Goal: Task Accomplishment & Management: Complete application form

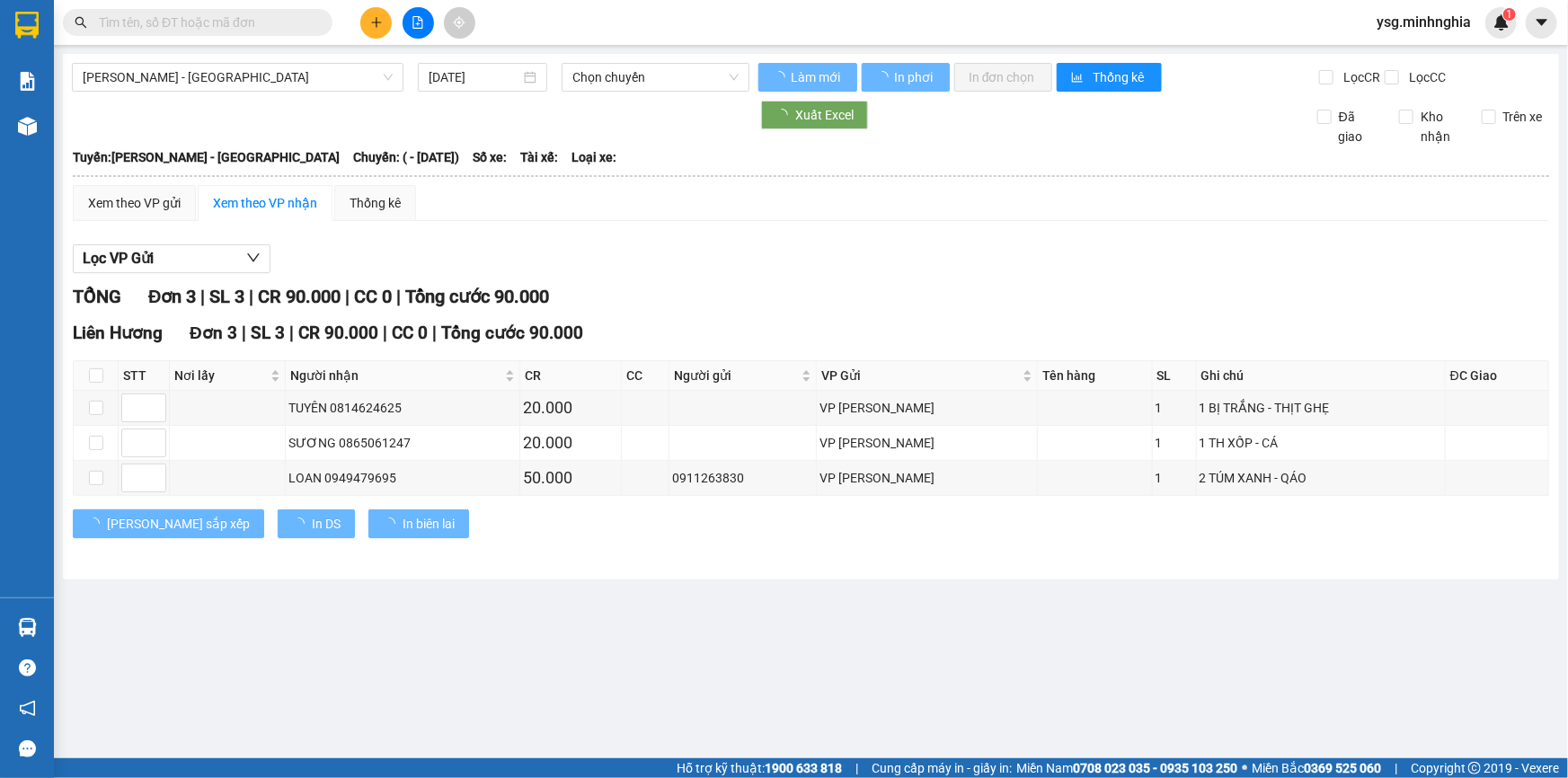
type input "[DATE]"
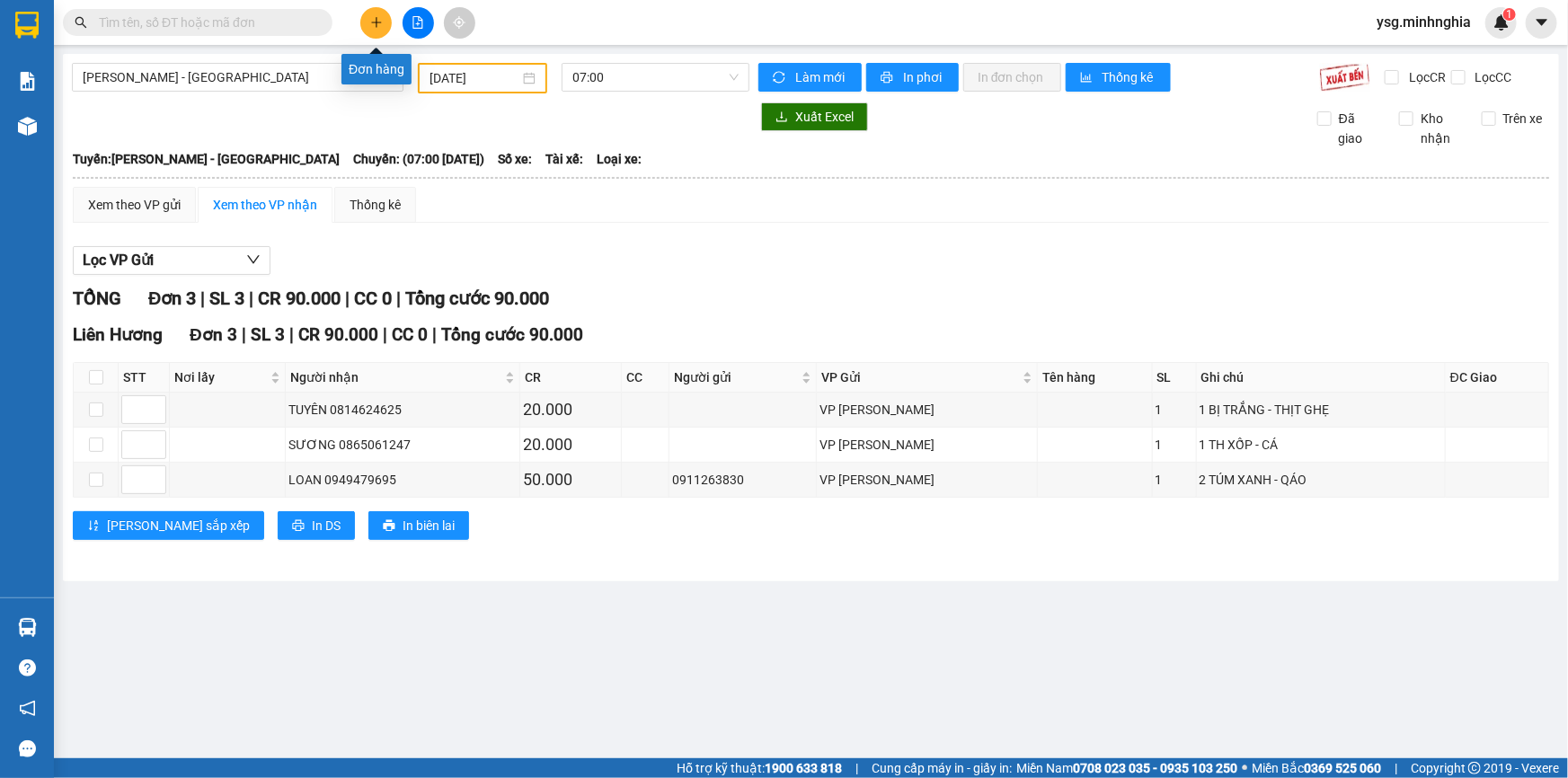
click at [381, 26] on icon "plus" at bounding box center [376, 21] width 12 height 12
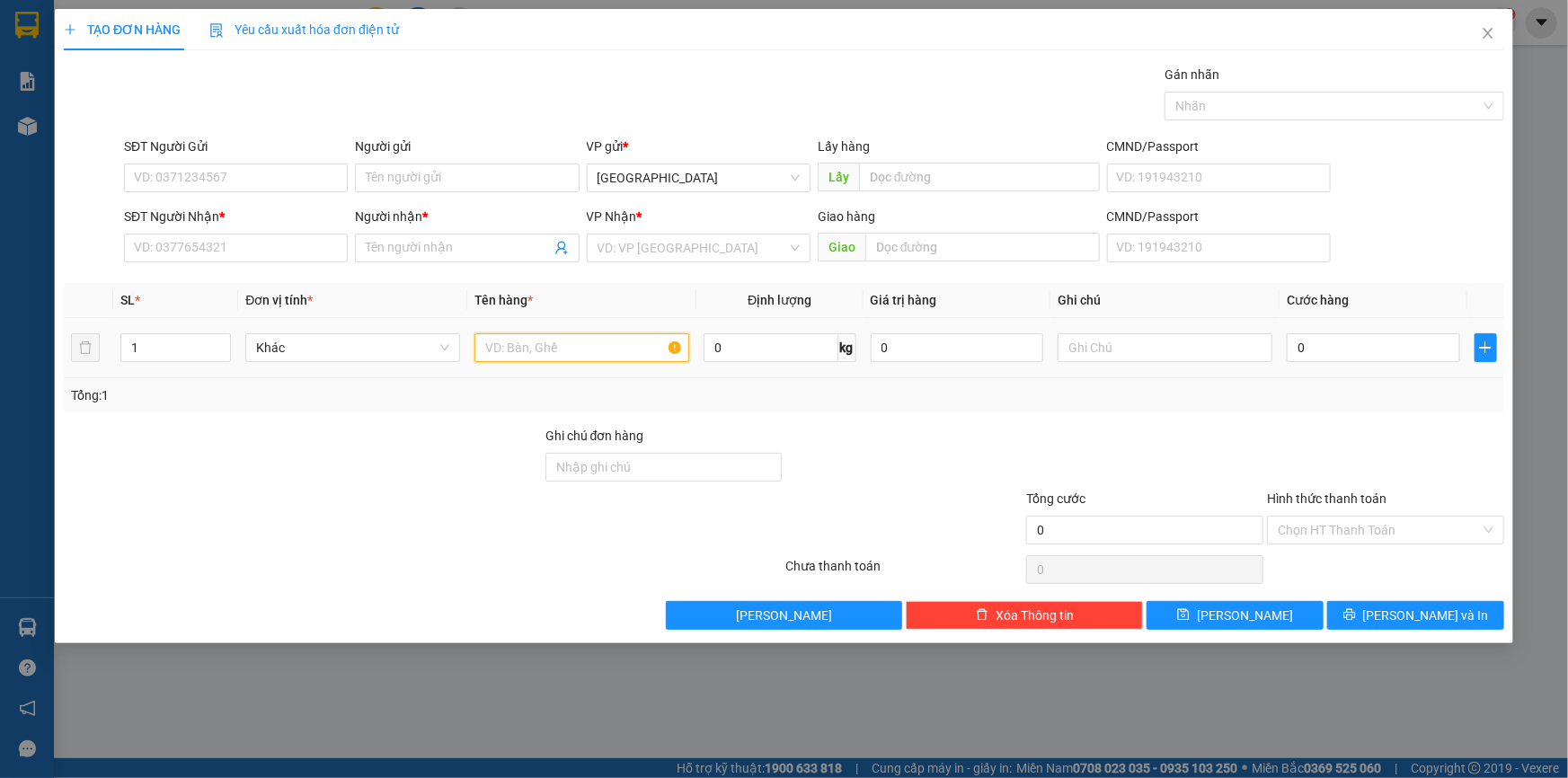
click at [575, 345] on input "text" at bounding box center [582, 347] width 215 height 29
click at [270, 244] on input "SĐT Người Nhận *" at bounding box center [235, 248] width 223 height 29
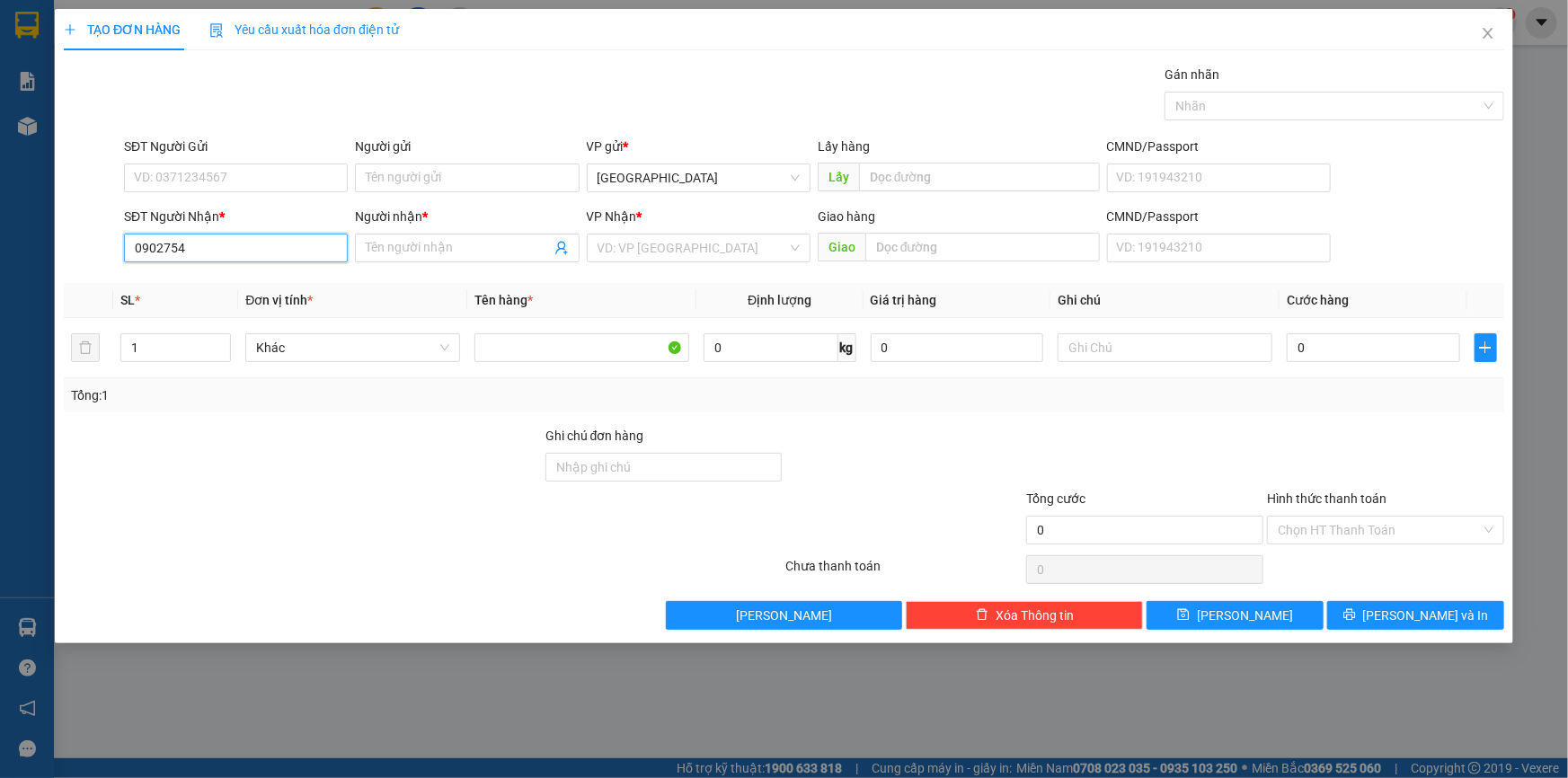
click at [270, 252] on input "0902754" at bounding box center [235, 248] width 223 height 29
drag, startPoint x: 305, startPoint y: 247, endPoint x: 96, endPoint y: 254, distance: 209.1
click at [96, 254] on div "SĐT Người Nhận * 0902754110 0902754110 Người nhận * Tên người nhận VP Nhận * VD…" at bounding box center [783, 237] width 1444 height 63
type input "0902754110"
click at [247, 177] on input "SĐT Người Gửi" at bounding box center [235, 177] width 223 height 29
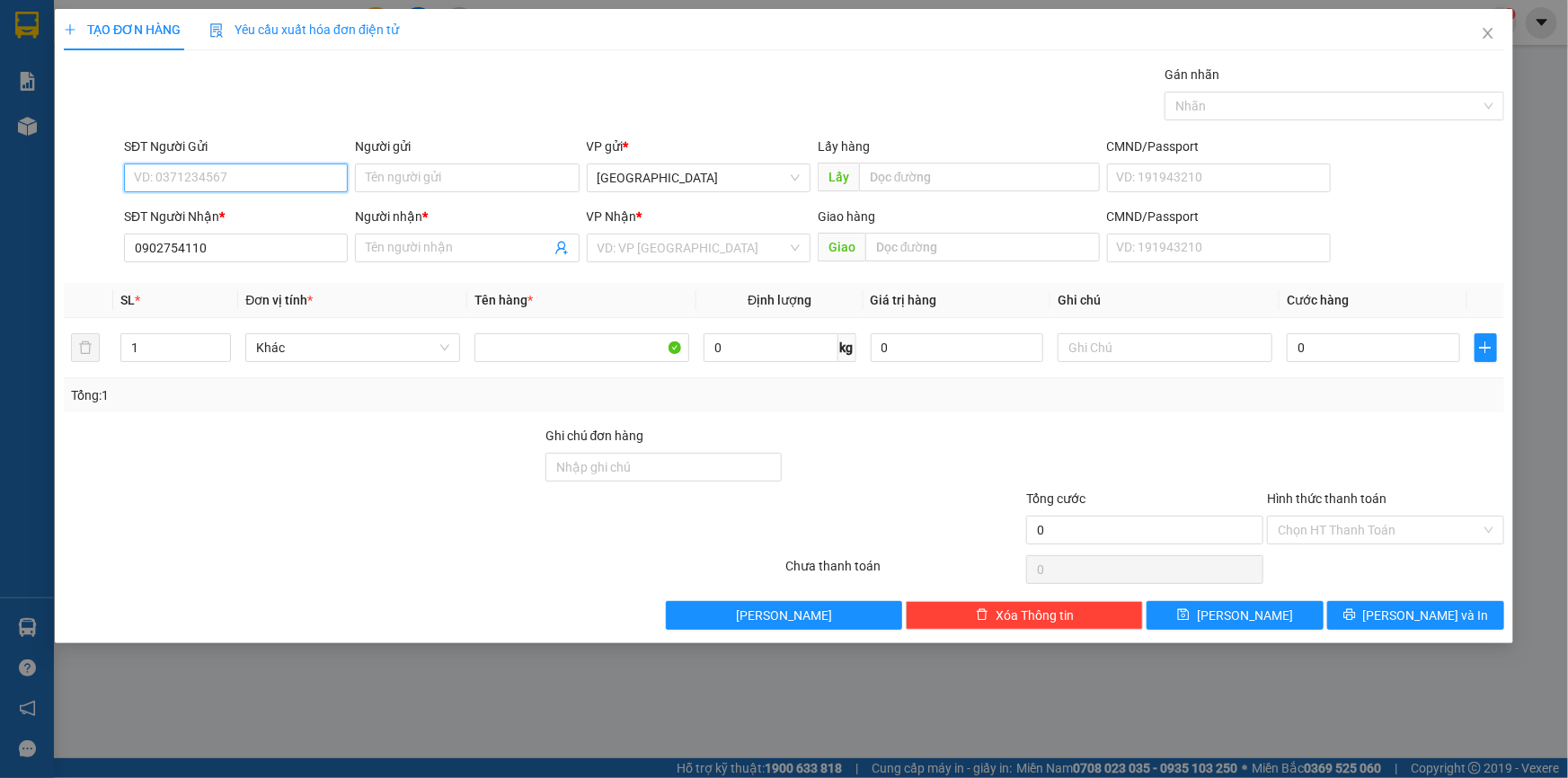
paste input "0902754110"
type input "0902754110"
click at [245, 209] on div "0902754110 - HOA" at bounding box center [235, 213] width 202 height 20
type input "HOA"
type input "0902754110"
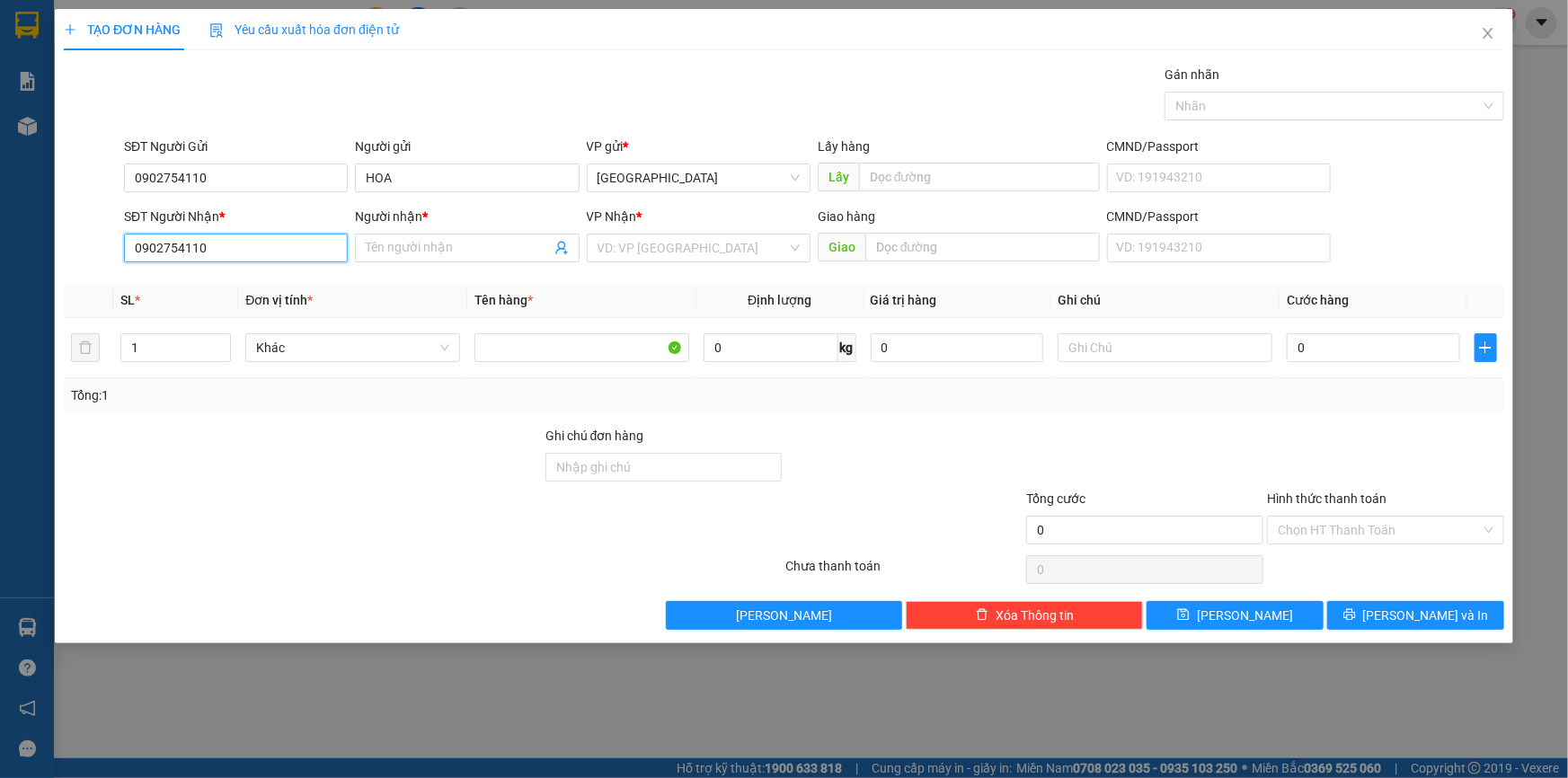
drag, startPoint x: 258, startPoint y: 251, endPoint x: 139, endPoint y: 251, distance: 119.0
click at [139, 251] on input "0902754110" at bounding box center [235, 248] width 223 height 29
type input "0"
click at [197, 278] on div "0908094904 - THỌ" at bounding box center [235, 283] width 202 height 20
type input "0908094904"
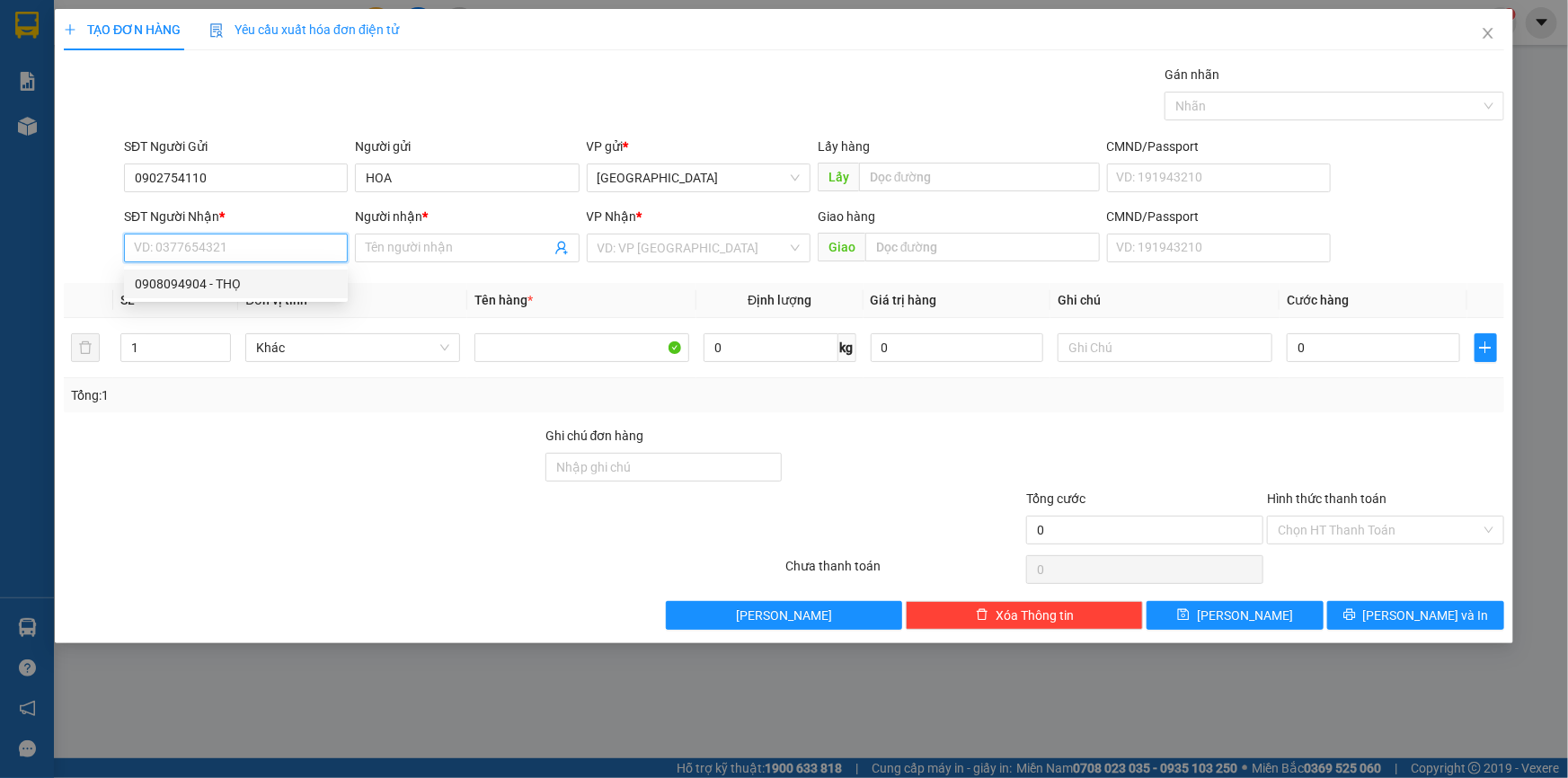
type input "THỌ"
type input "0908094904"
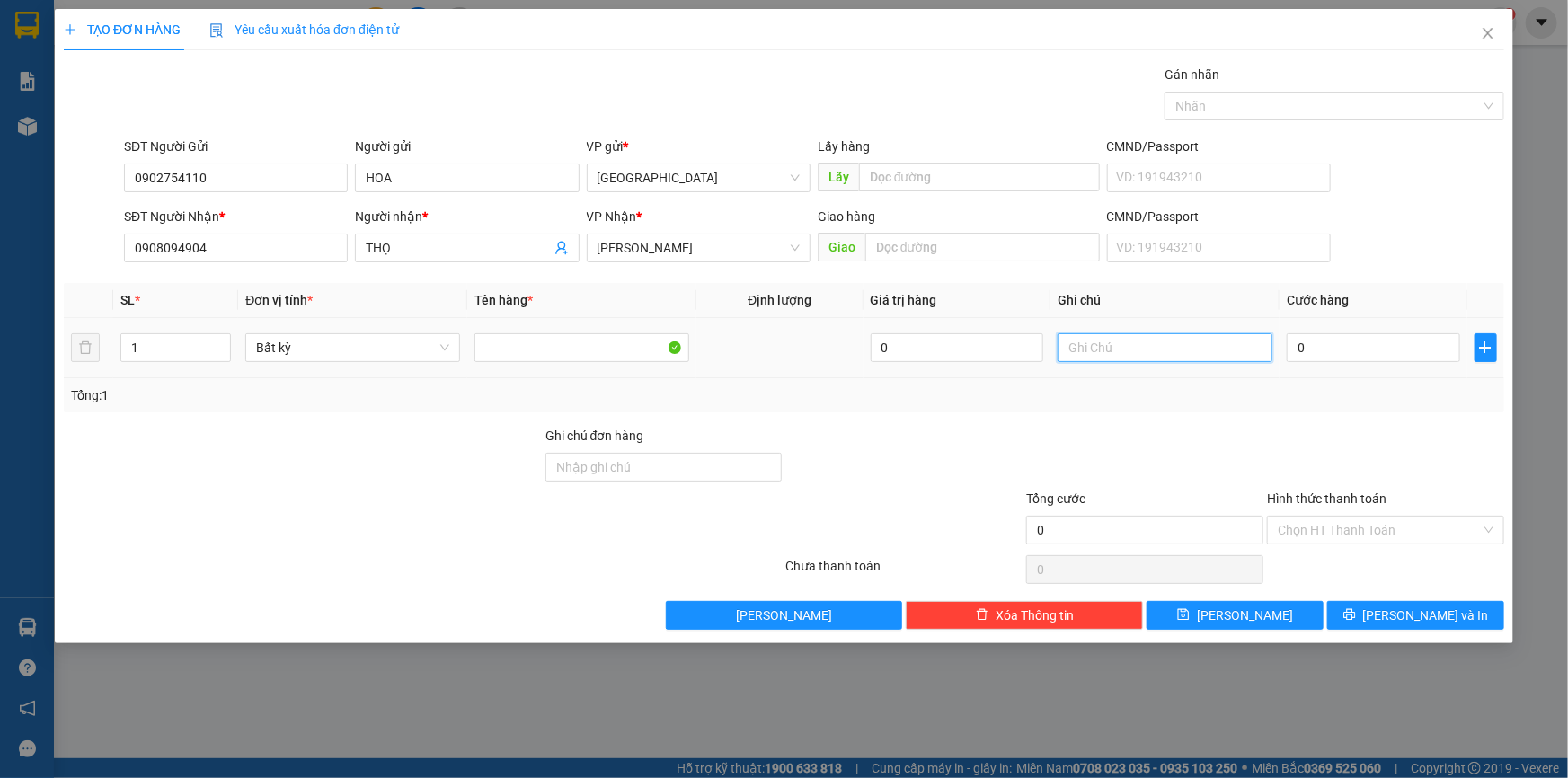
click at [1226, 337] on input "text" at bounding box center [1165, 347] width 215 height 29
click at [1193, 345] on input "text" at bounding box center [1165, 347] width 215 height 29
paste input "ục"
paste input "ỤC"
paste input "Đ"
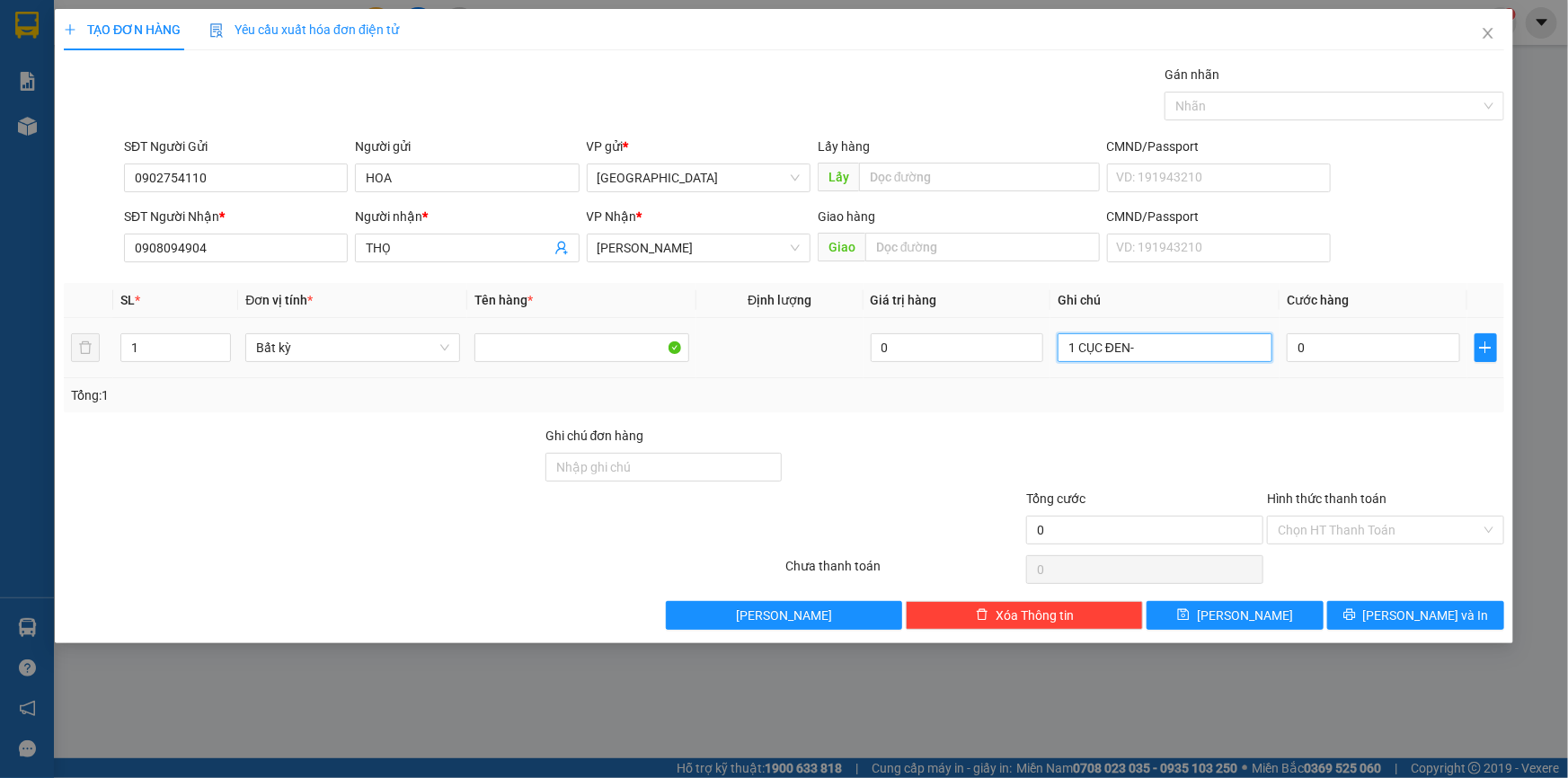
paste input "Đ"
type input "1 CỤC ĐEN-ĐL"
click at [1375, 341] on input "0" at bounding box center [1374, 347] width 174 height 29
type input "4"
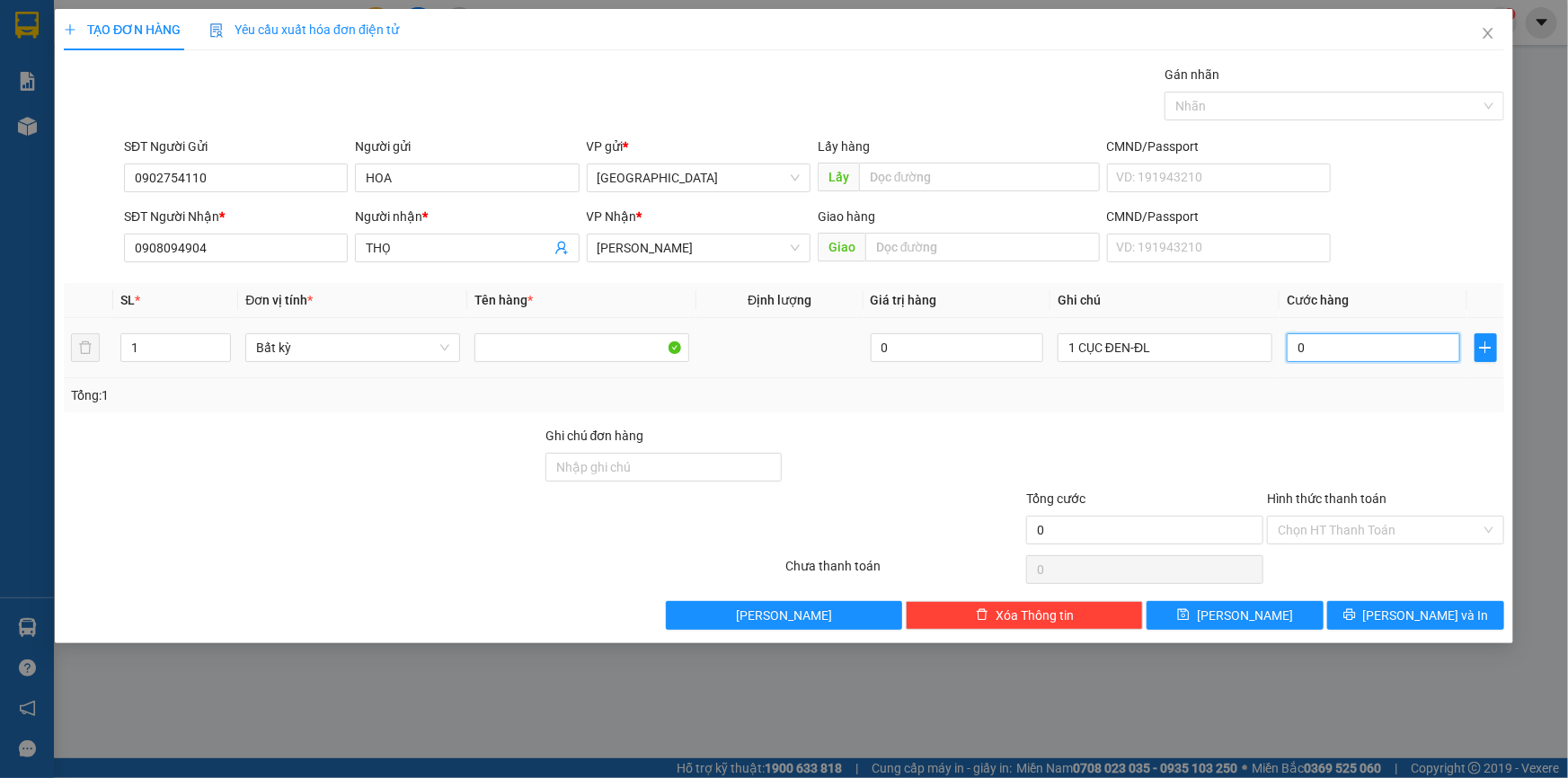
type input "4"
type input "40"
type input "40.000"
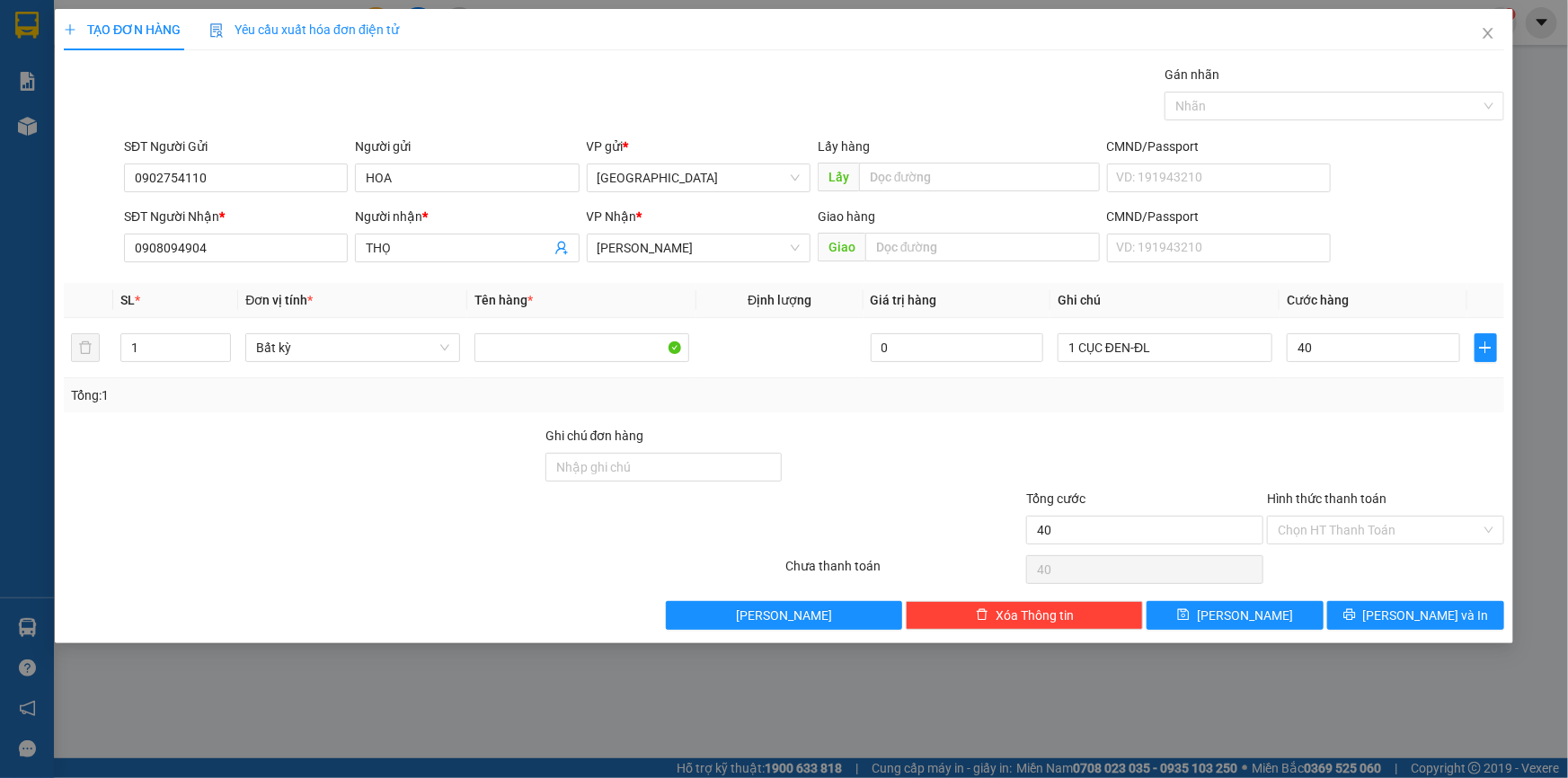
type input "40.000"
click at [1373, 428] on div at bounding box center [1386, 457] width 241 height 63
click at [1467, 617] on button "[PERSON_NAME] và In" at bounding box center [1415, 615] width 177 height 29
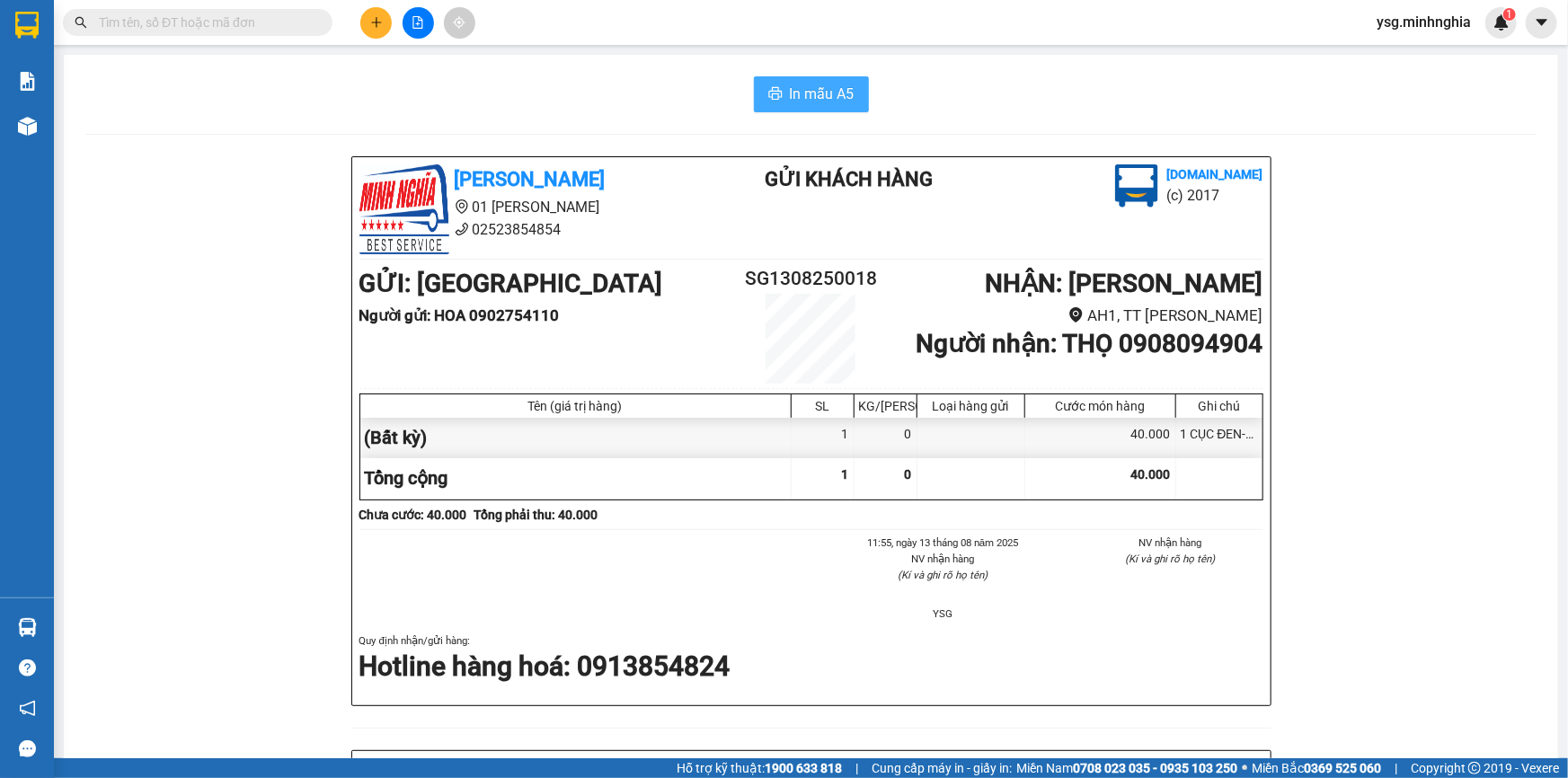
click at [829, 92] on span "In mẫu A5" at bounding box center [821, 93] width 64 height 22
click at [385, 21] on button at bounding box center [377, 23] width 32 height 32
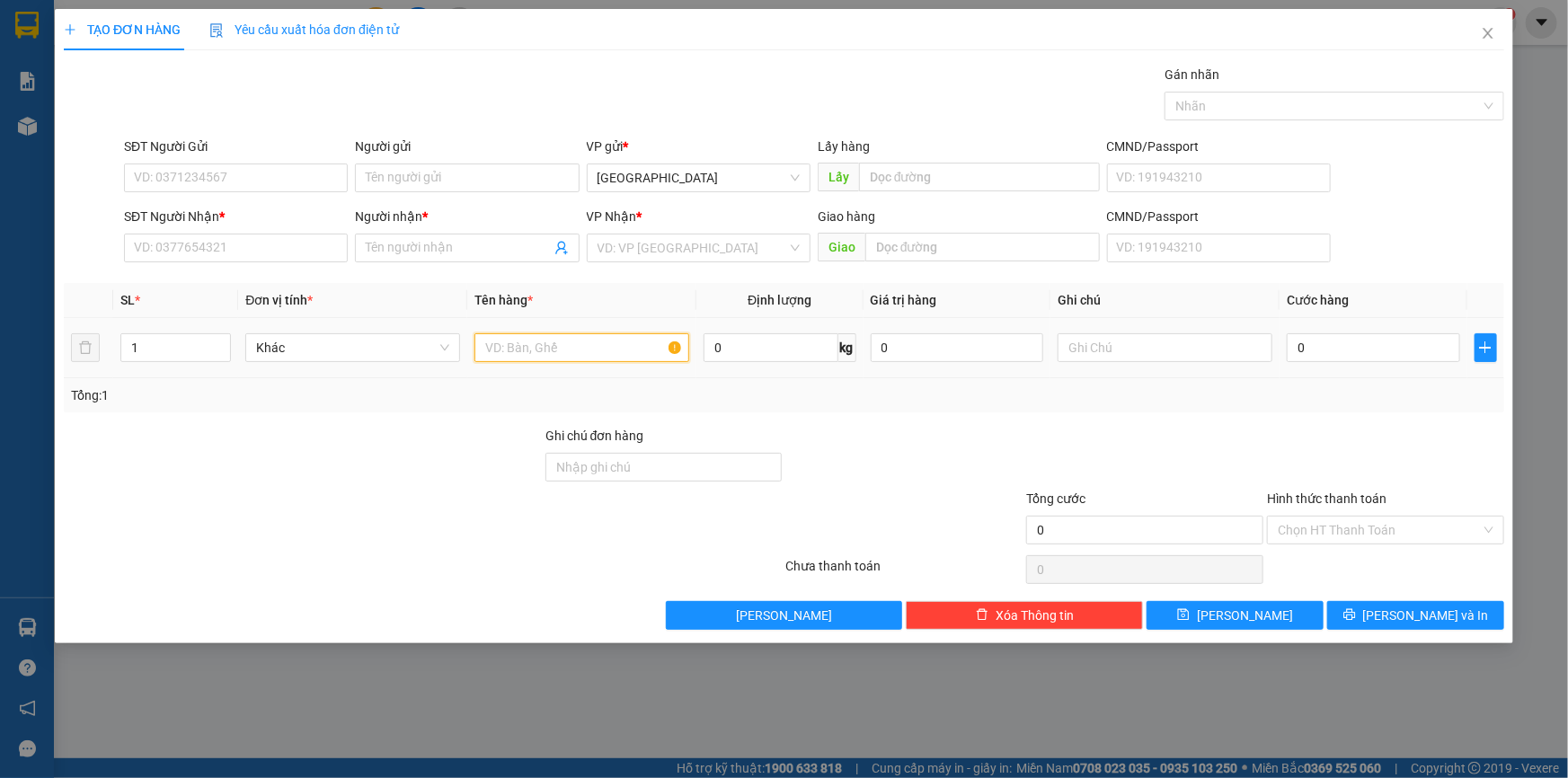
click at [598, 347] on input "text" at bounding box center [582, 347] width 215 height 29
type input "2"
click at [223, 342] on icon "up" at bounding box center [221, 343] width 7 height 7
click at [283, 248] on input "SĐT Người Nhận *" at bounding box center [235, 248] width 223 height 29
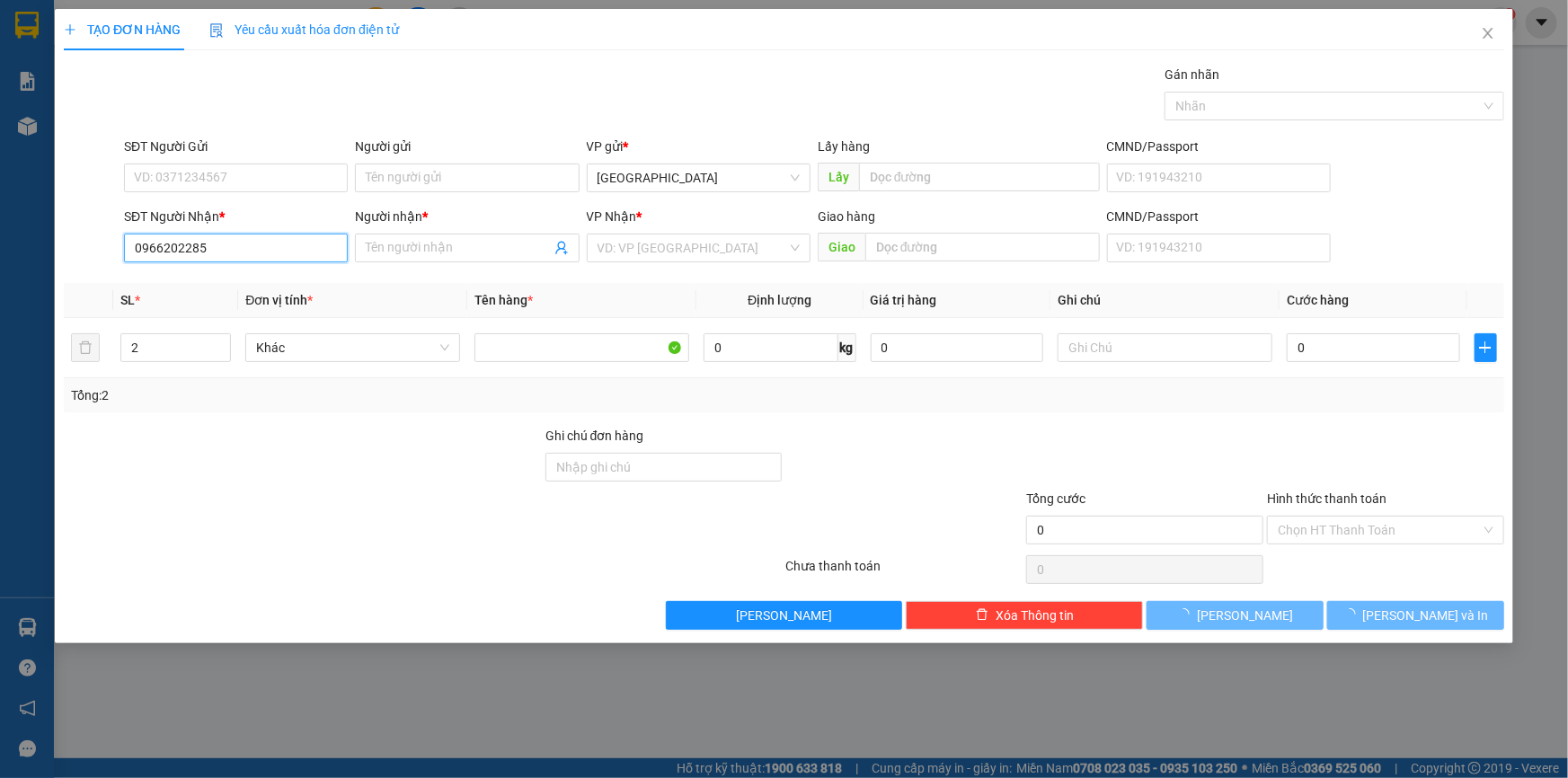
click at [261, 250] on input "0966202285" at bounding box center [235, 248] width 223 height 29
click at [182, 250] on input "0966202285" at bounding box center [235, 248] width 223 height 29
click at [207, 244] on input "096620285" at bounding box center [235, 248] width 223 height 29
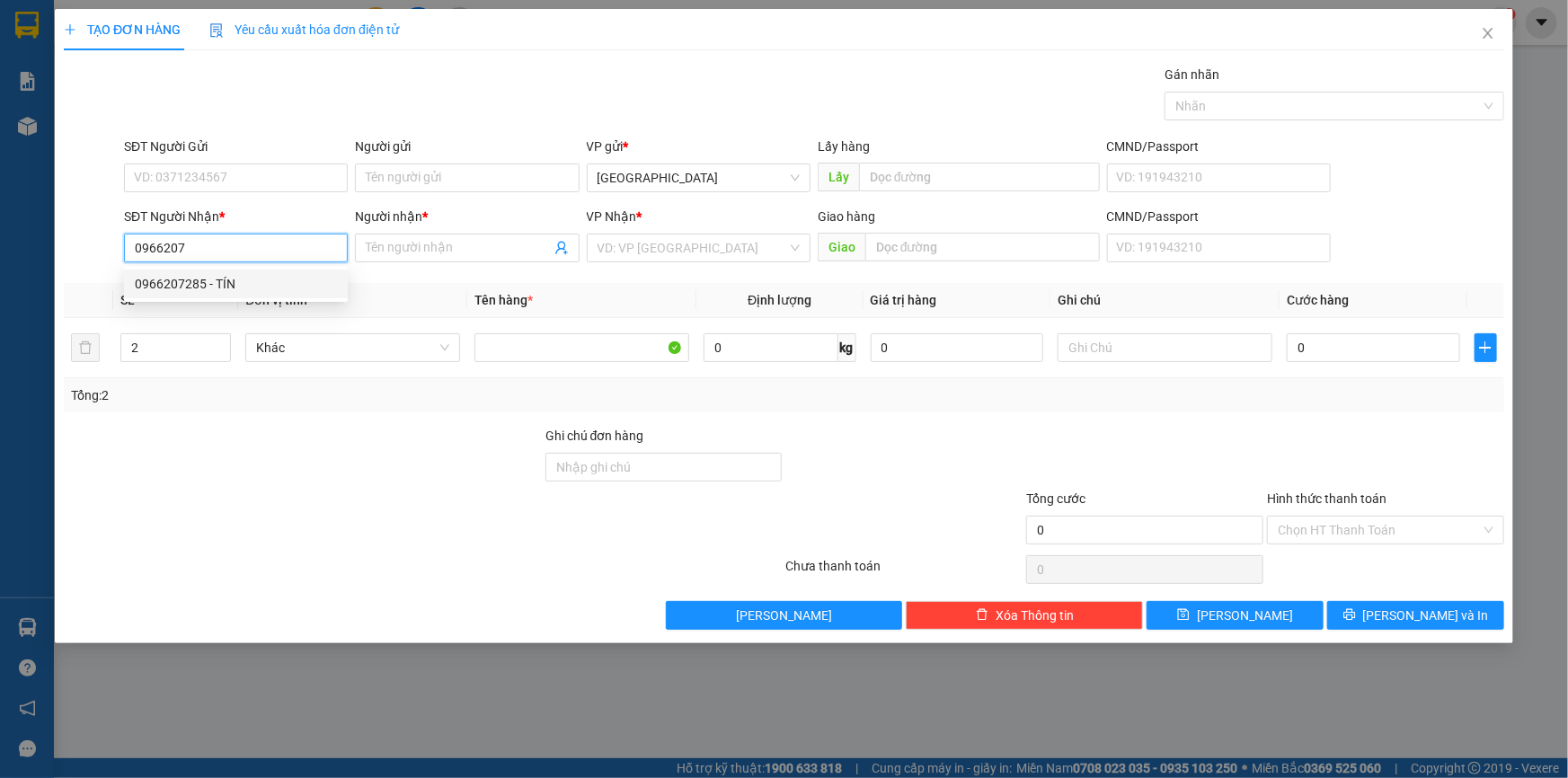
click at [204, 274] on div "0966207285 - TÍN" at bounding box center [235, 283] width 202 height 20
type input "0966207285"
type input "TÍN"
type input "0966207285"
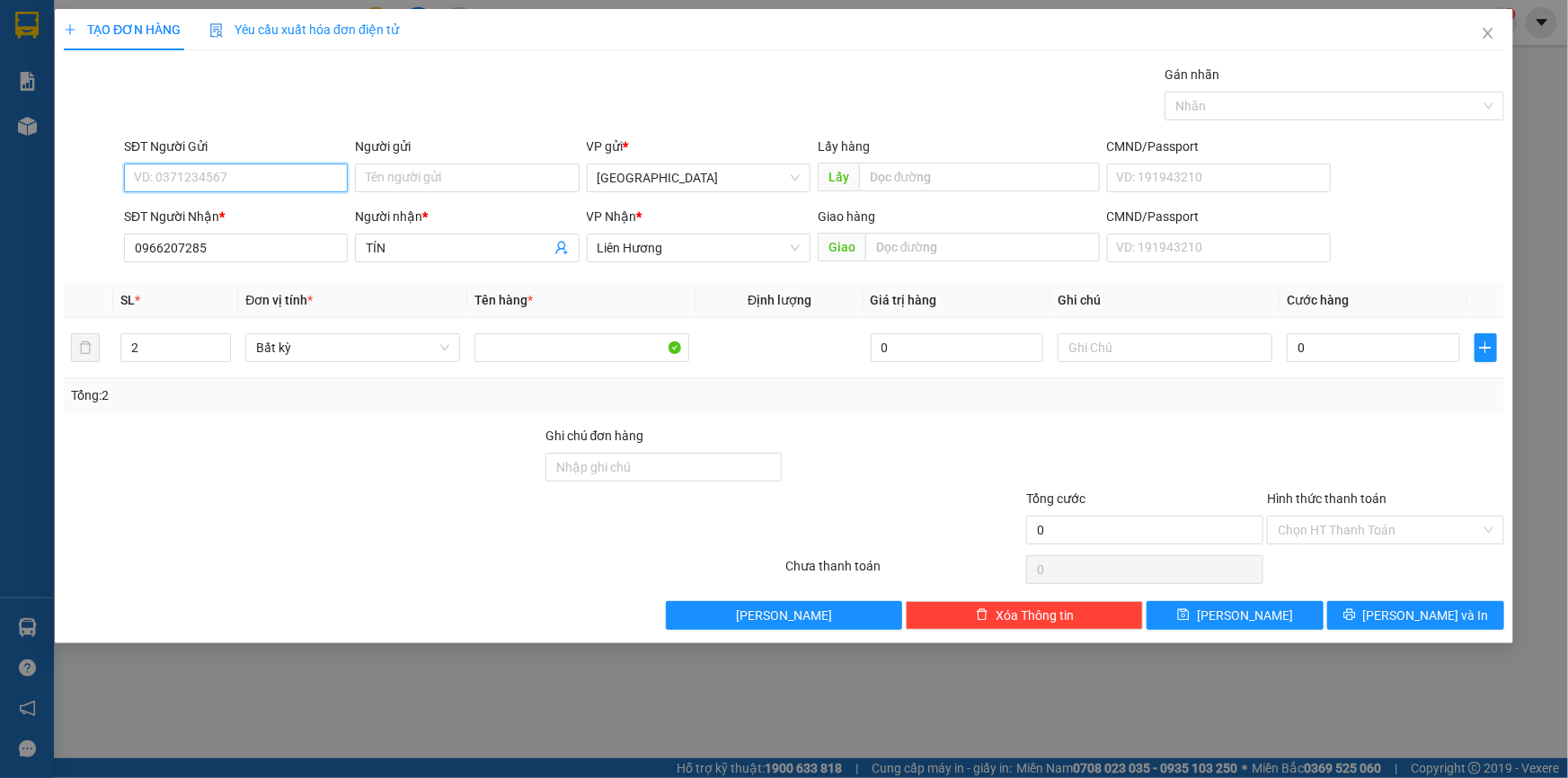
click at [313, 176] on input "SĐT Người Gửi" at bounding box center [235, 177] width 223 height 29
click at [297, 213] on div "0868959495 - NGHĨA" at bounding box center [235, 213] width 202 height 20
type input "0868959495"
type input "NGHĨA"
click at [1185, 346] on input "text" at bounding box center [1165, 347] width 215 height 29
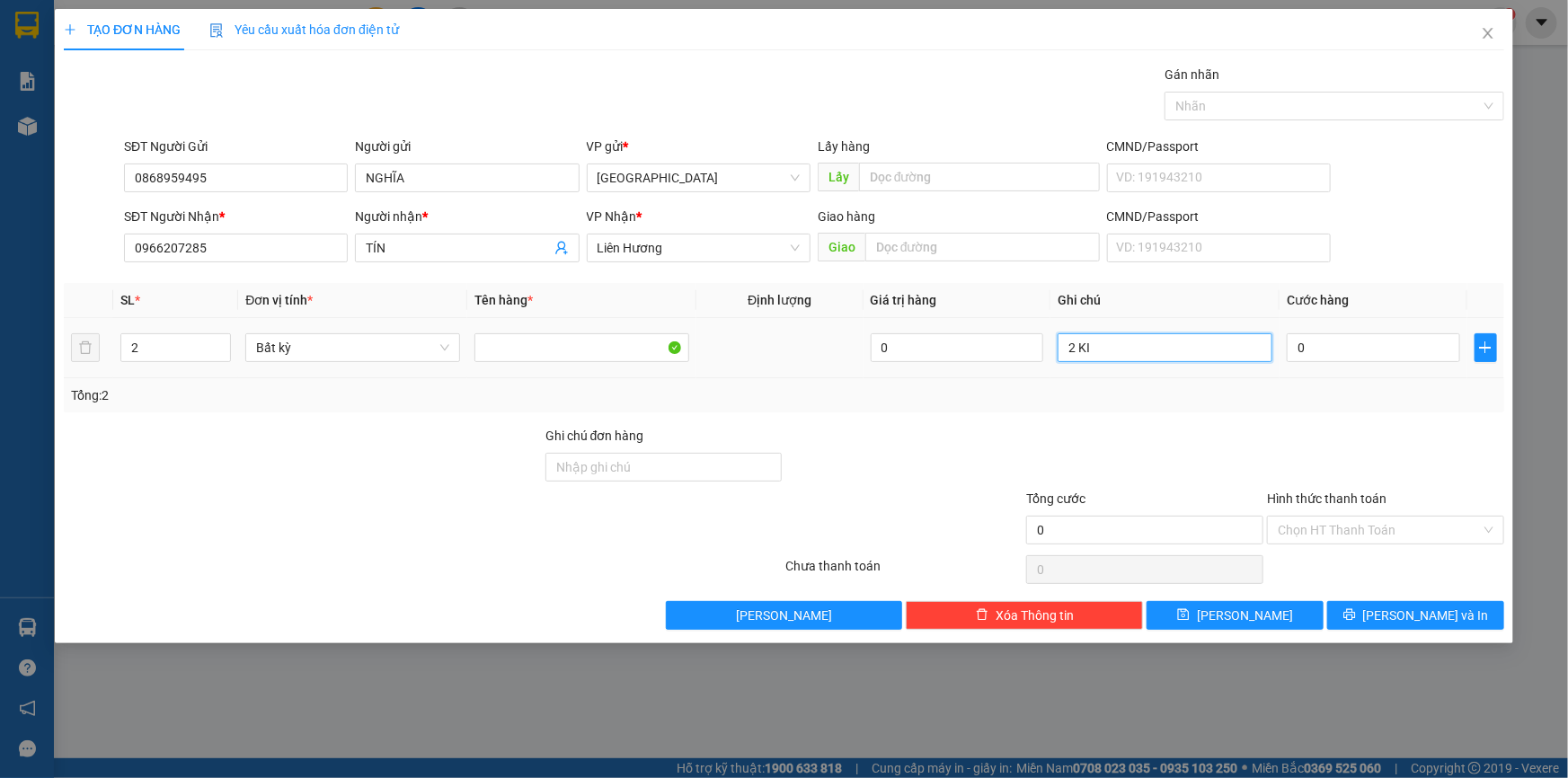
paste input "Ê"
paste input "ỆN"
paste input "ƯA"
paste input "ỬA"
type input "2 KIỆN-PK CỬA"
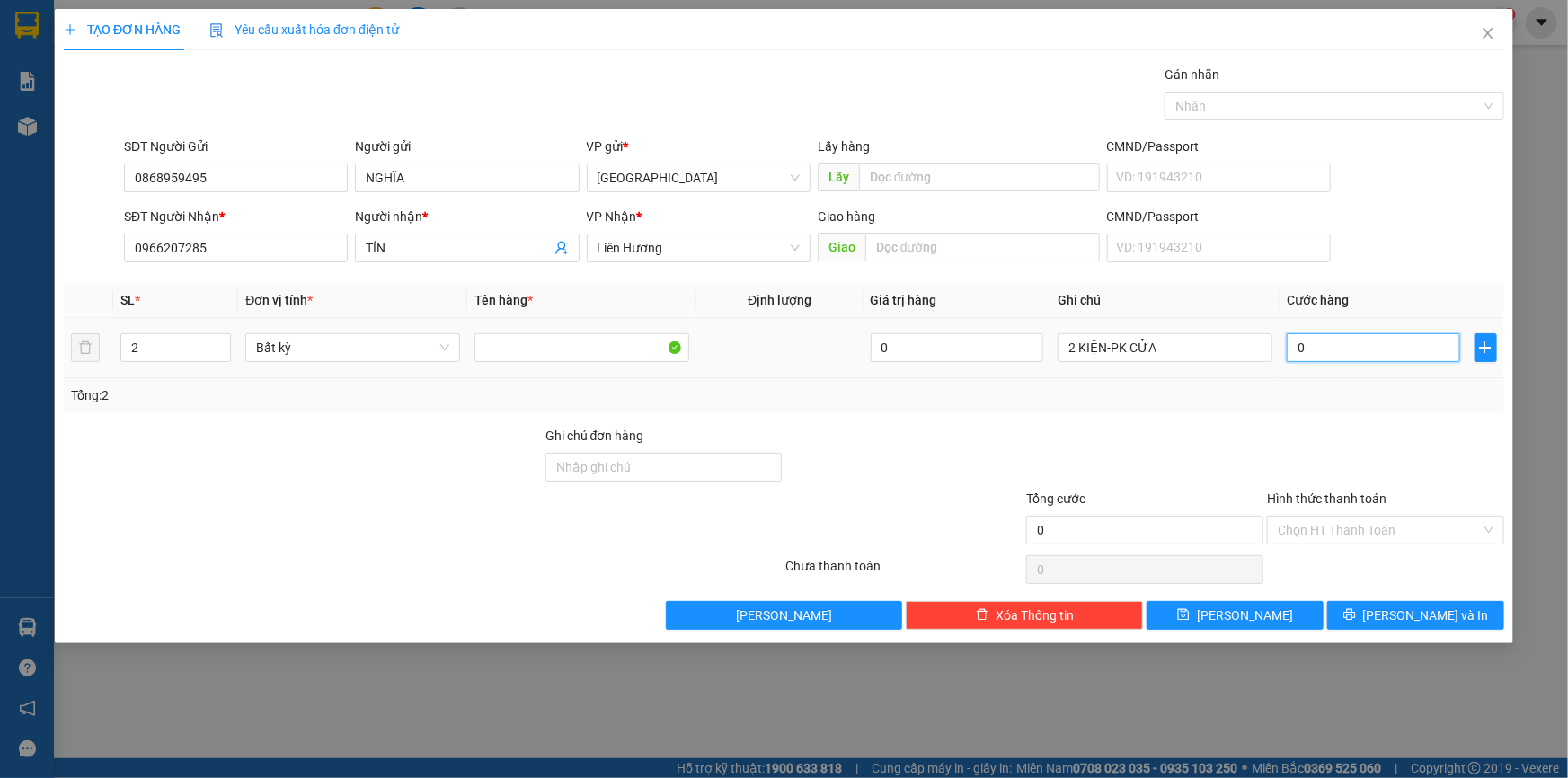
click at [1344, 347] on input "0" at bounding box center [1374, 347] width 174 height 29
type input "9"
type input "90"
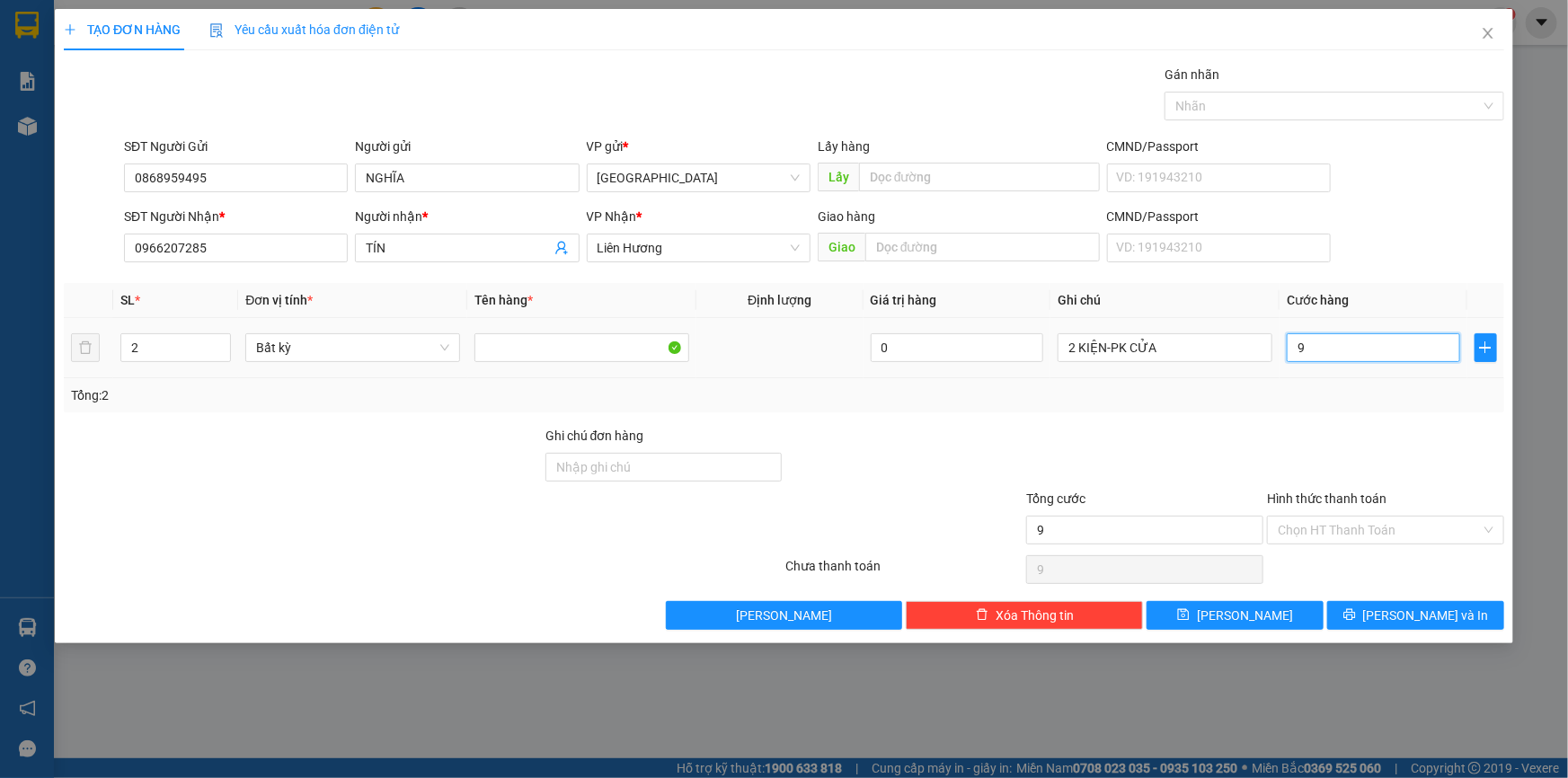
type input "90"
type input "90.000"
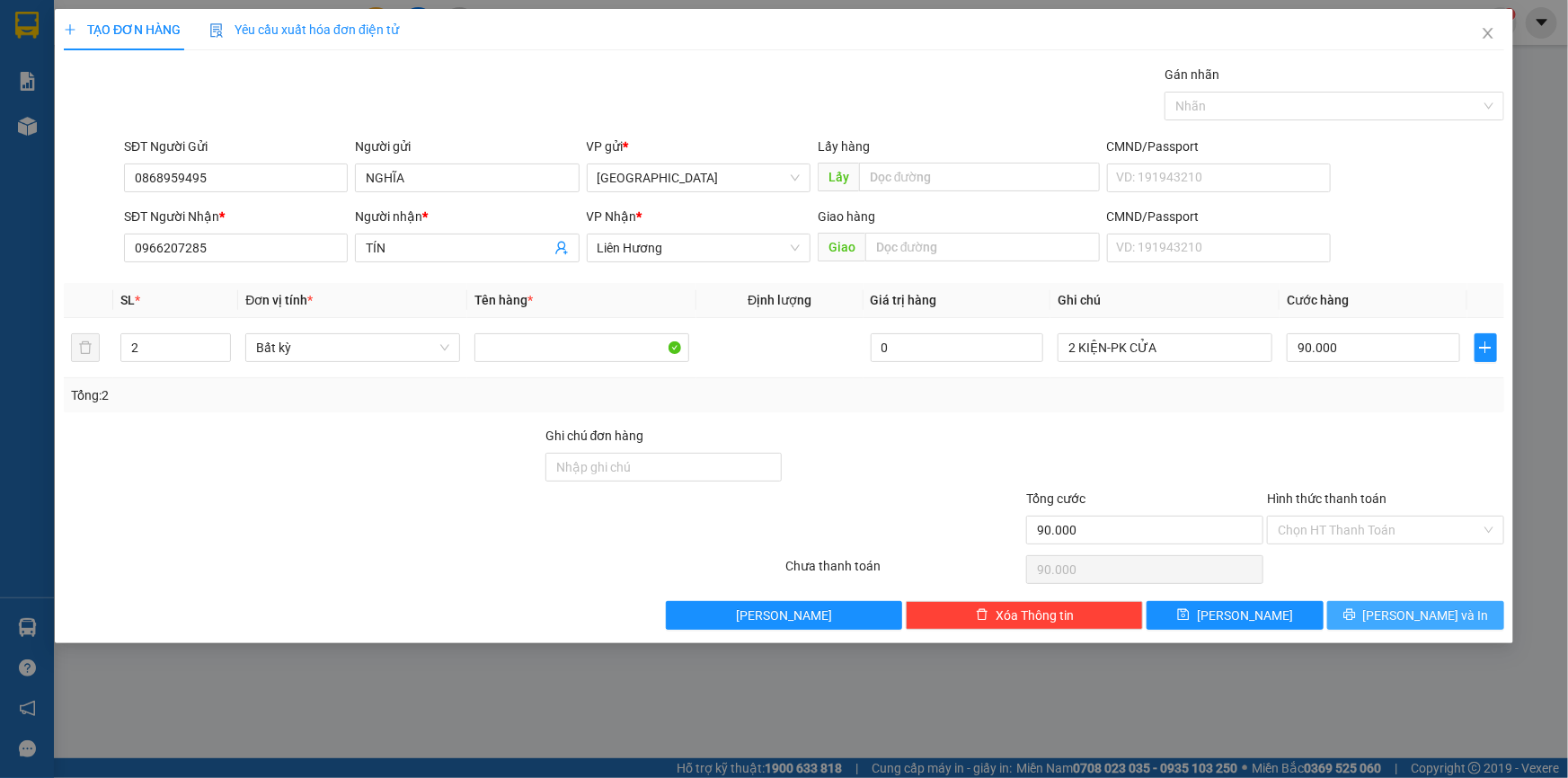
click at [1457, 621] on button "[PERSON_NAME] và In" at bounding box center [1415, 615] width 177 height 29
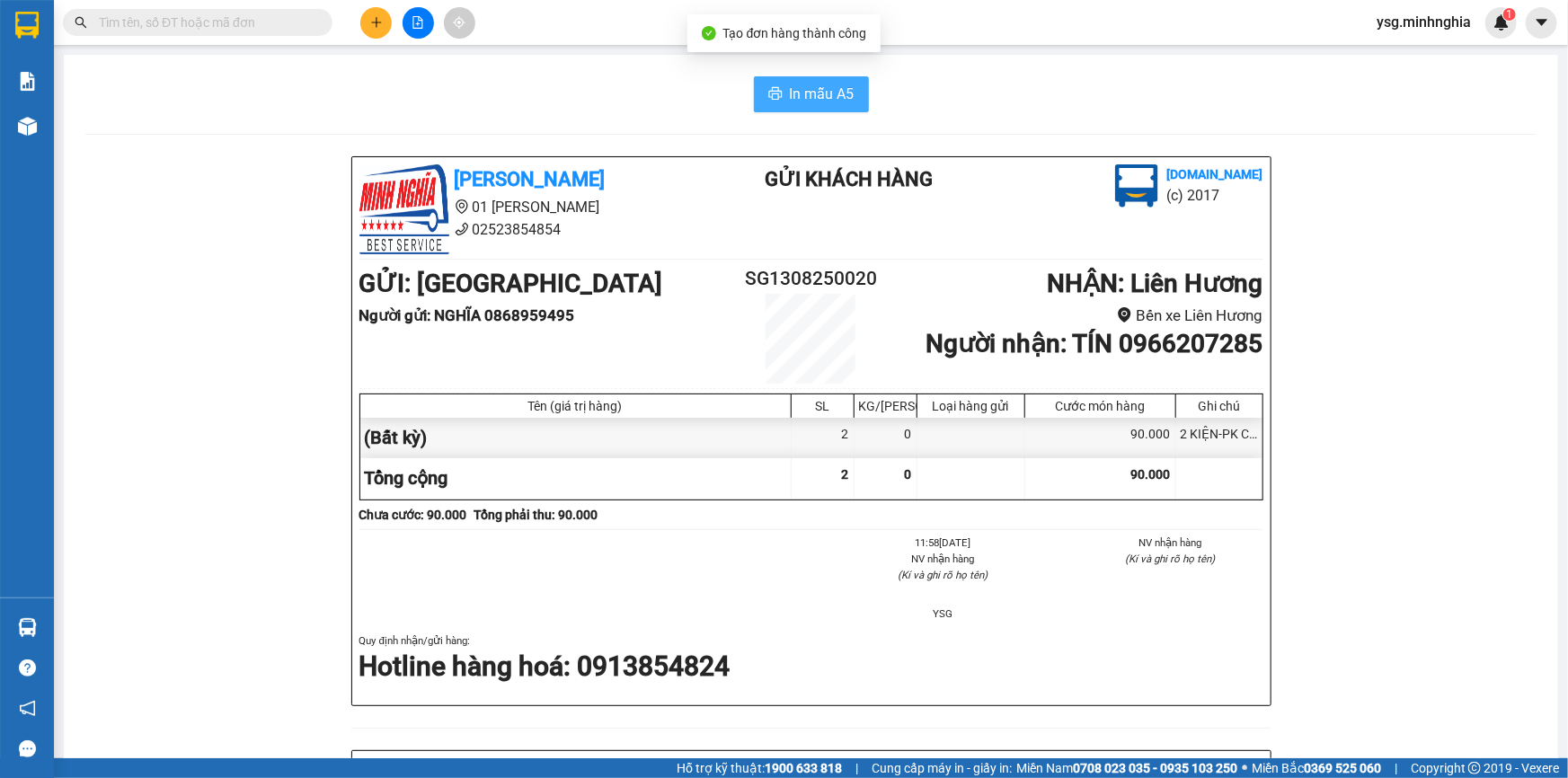
click at [811, 90] on span "In mẫu A5" at bounding box center [821, 93] width 64 height 22
click at [373, 27] on icon "plus" at bounding box center [376, 21] width 12 height 12
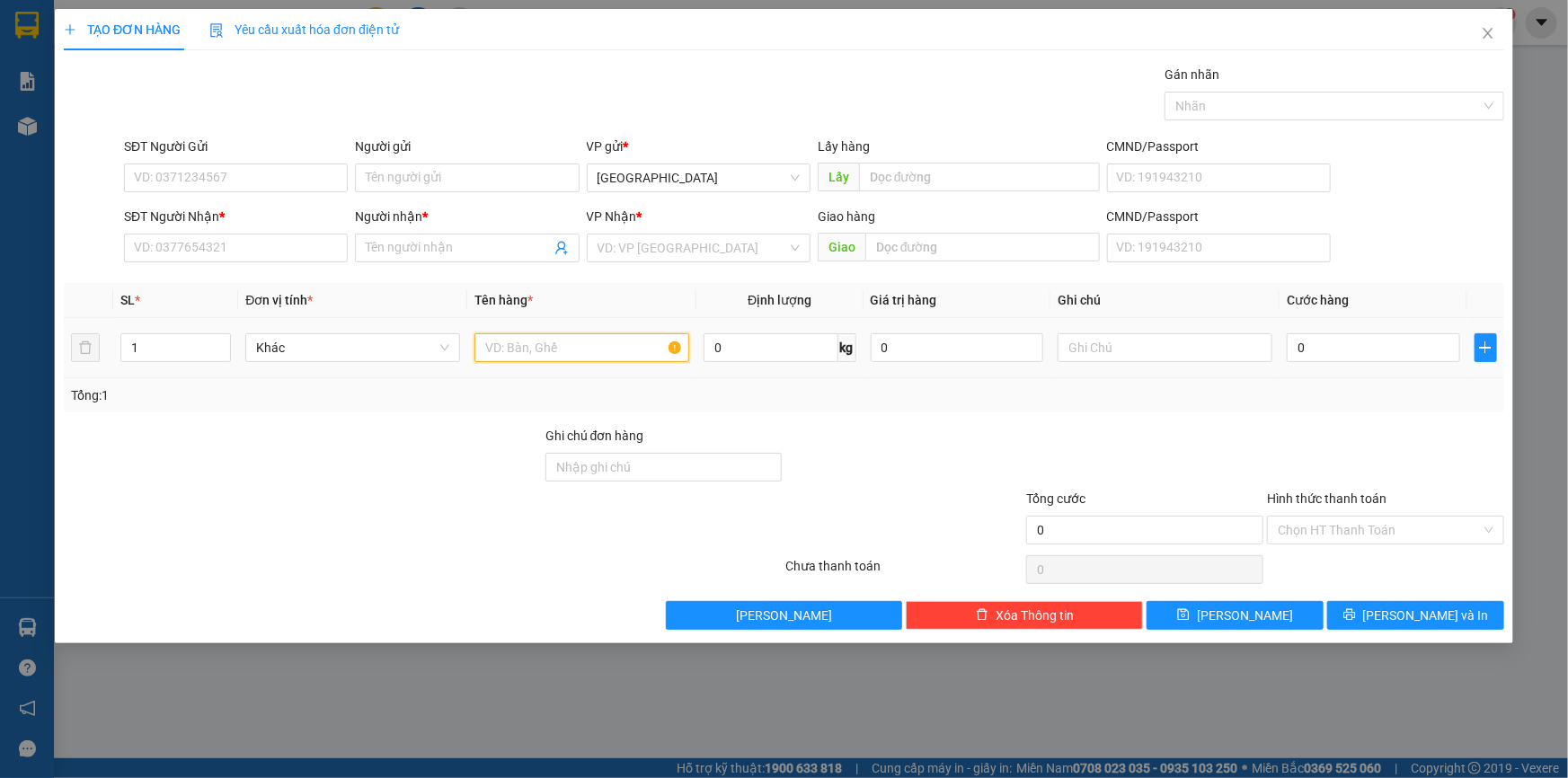
click at [554, 346] on input "text" at bounding box center [582, 347] width 215 height 29
click at [278, 250] on input "SĐT Người Nhận *" at bounding box center [235, 248] width 223 height 29
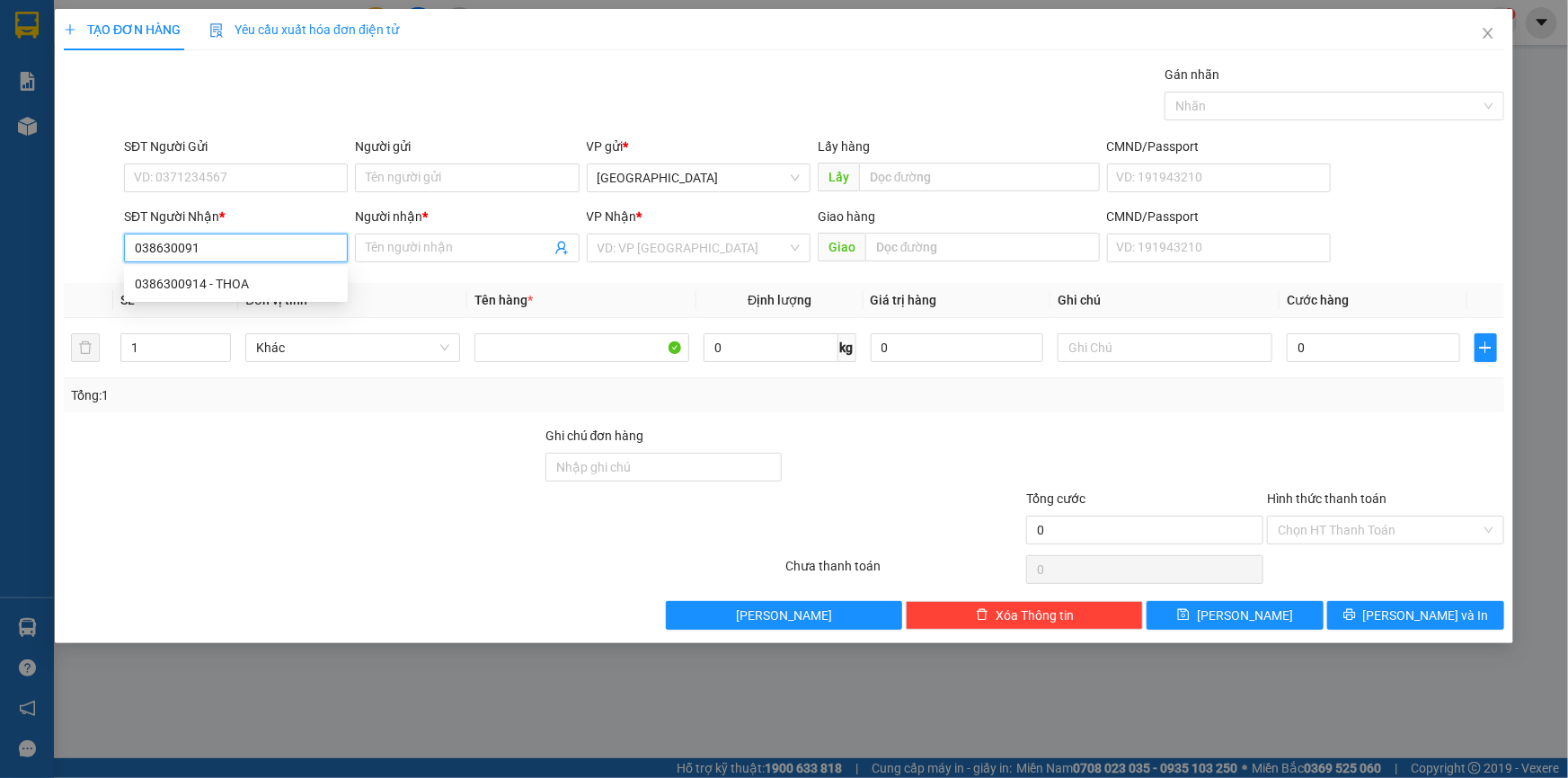
type input "0386300914"
click at [270, 285] on div "0386300914 - THOA" at bounding box center [235, 283] width 202 height 20
type input "THOA"
type input "0386300914"
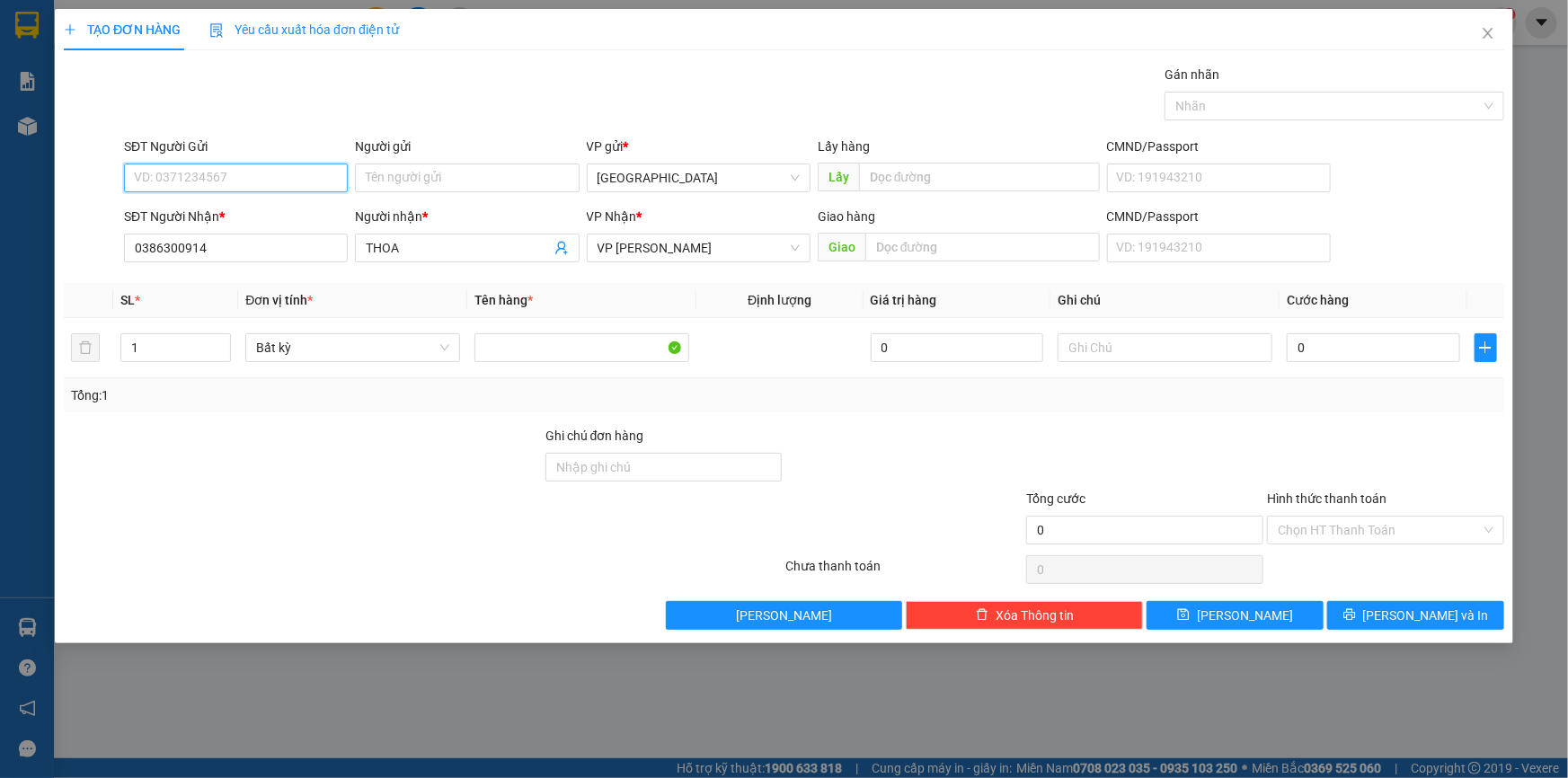
click at [257, 167] on input "SĐT Người Gửi" at bounding box center [235, 177] width 223 height 29
click at [268, 211] on div "0332623747 - THƯ" at bounding box center [235, 213] width 202 height 20
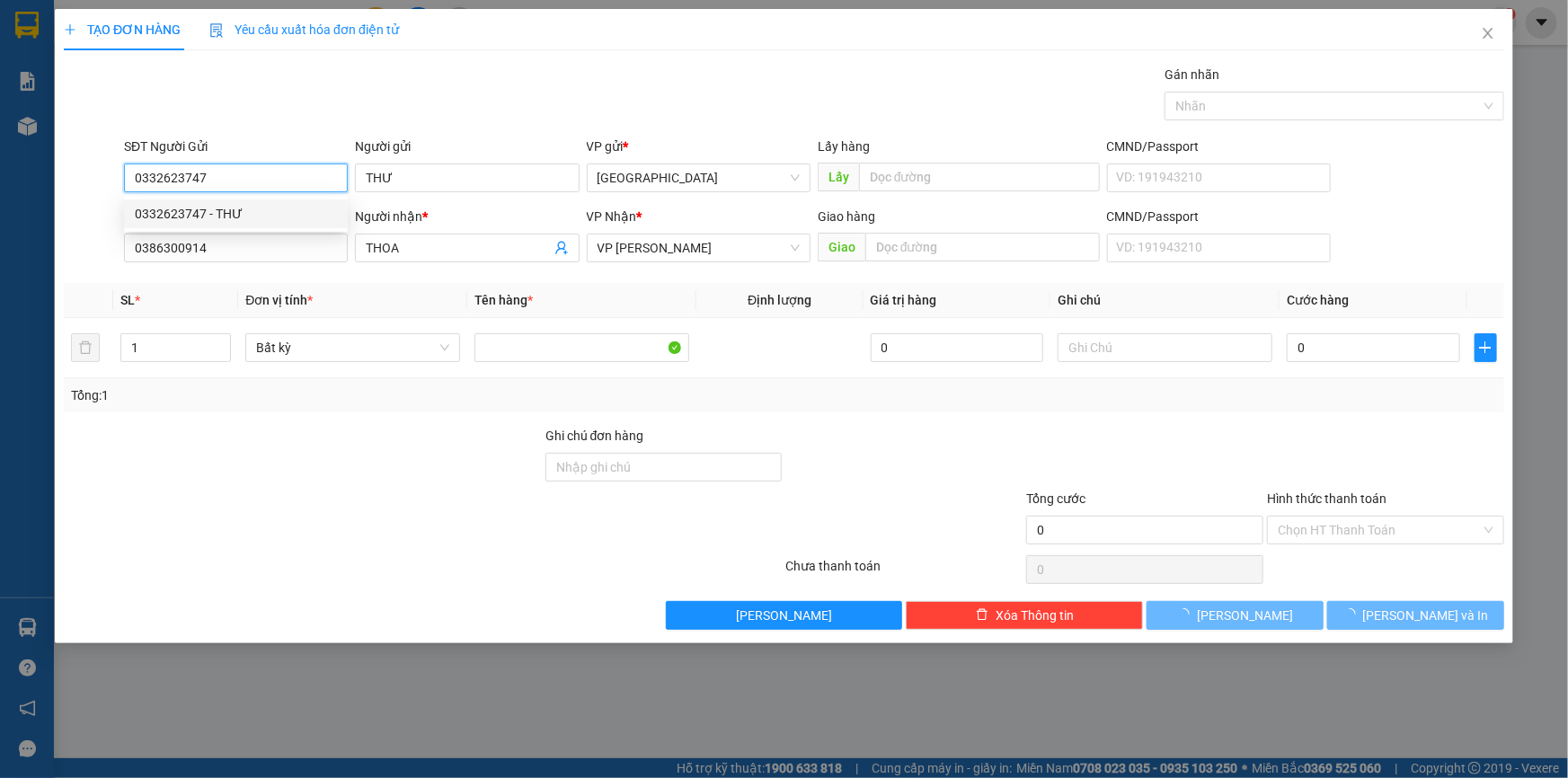
type input "0332623747"
type input "THƯ"
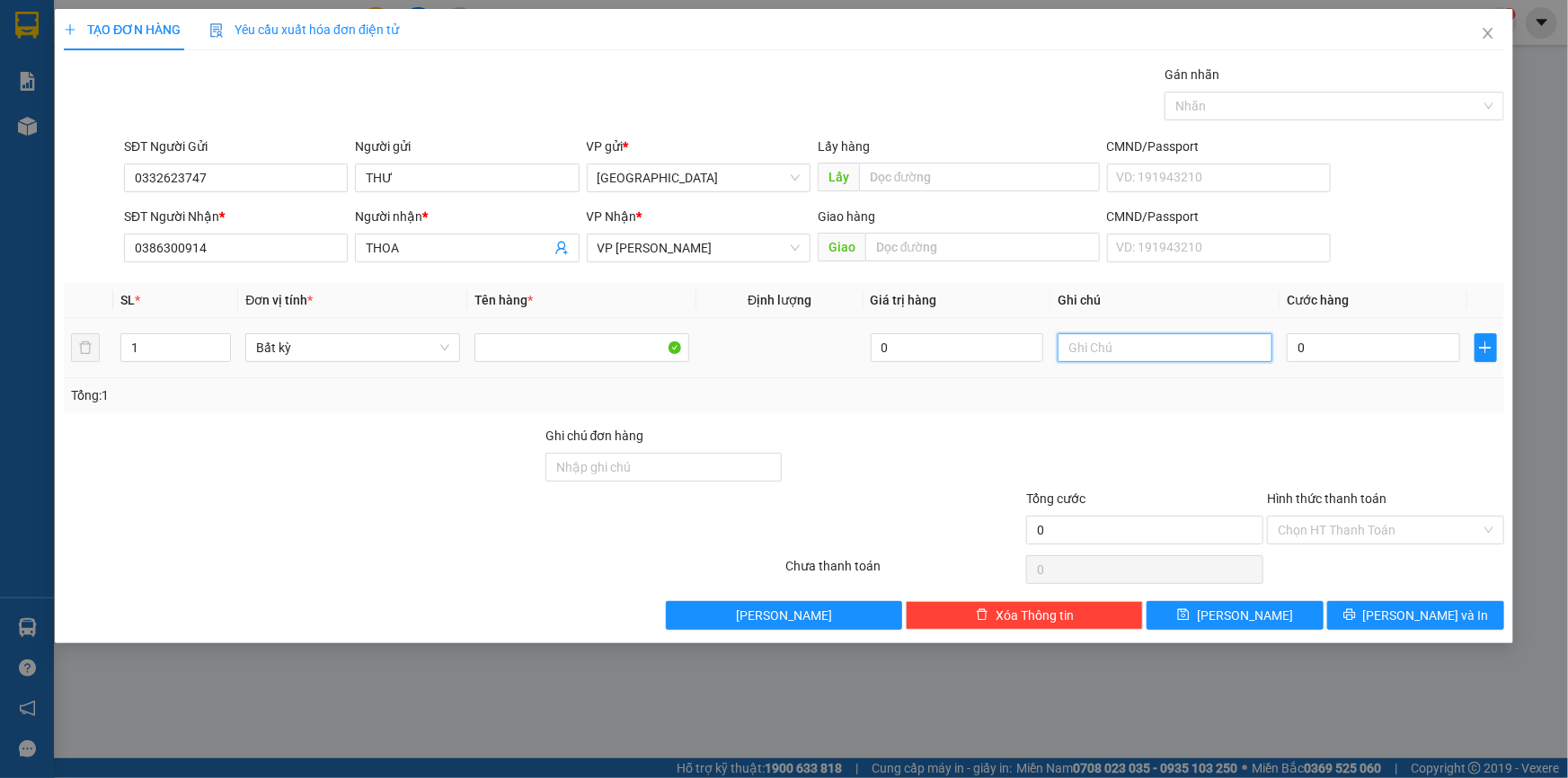
click at [1142, 349] on input "text" at bounding box center [1165, 347] width 215 height 29
paste input "Â"
paste input "ẤY"
paste input "Á"
type input "1 TH GIẤY-Q,[GEOGRAPHIC_DATA]"
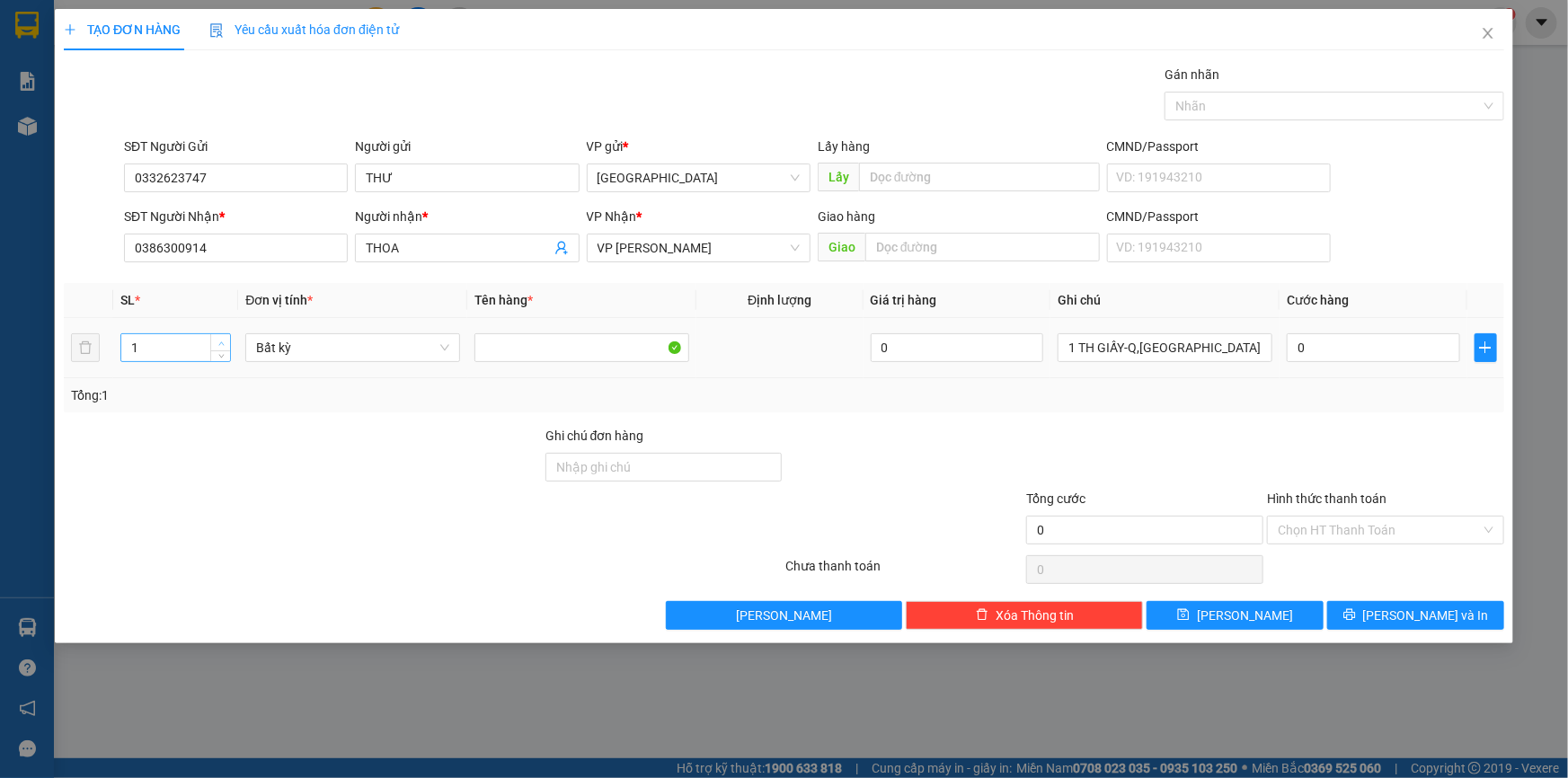
type input "2"
click at [223, 338] on span "up" at bounding box center [221, 344] width 11 height 11
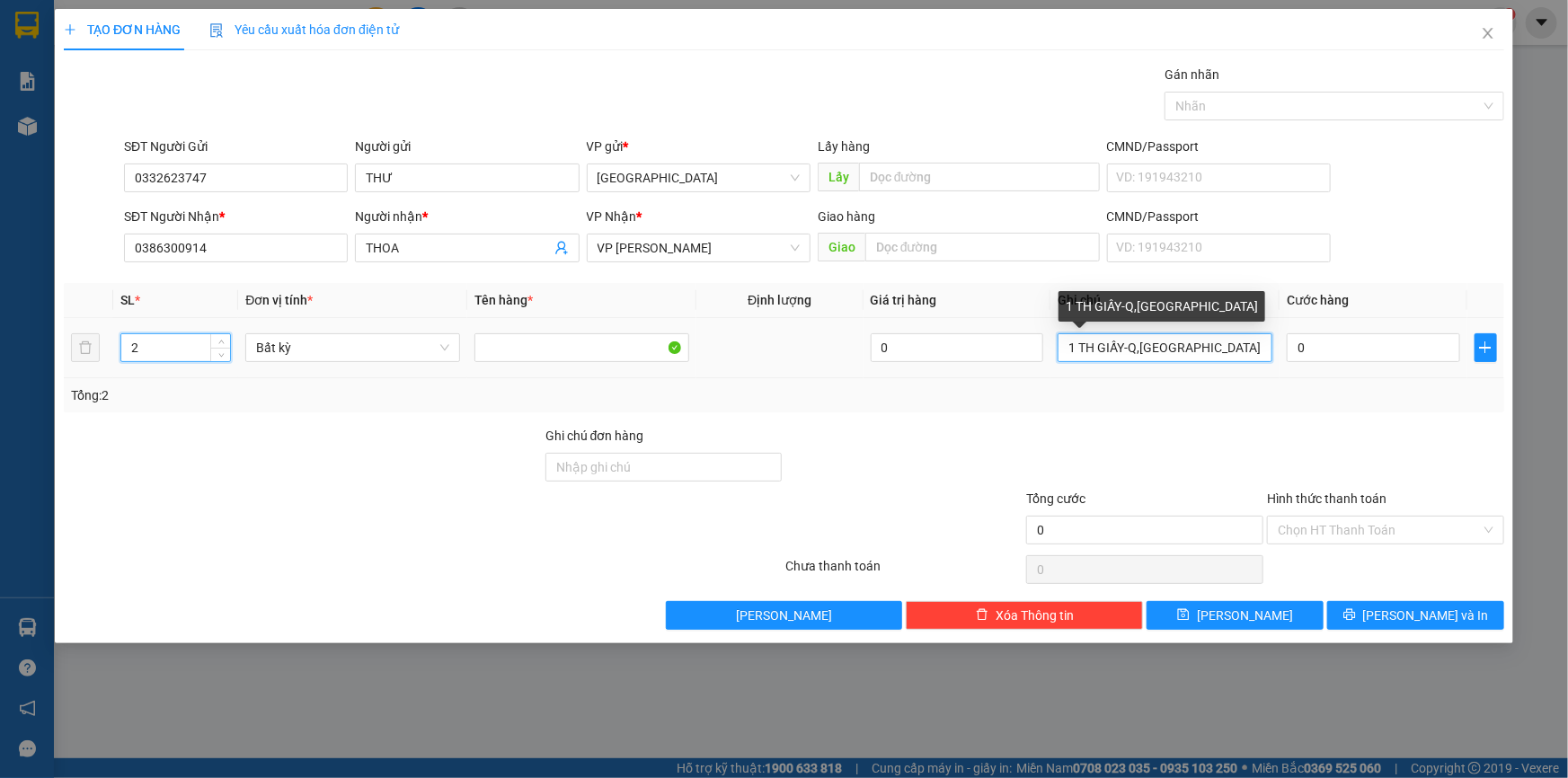
click at [1076, 343] on input "1 TH GIẤY-Q,[GEOGRAPHIC_DATA]" at bounding box center [1165, 347] width 215 height 29
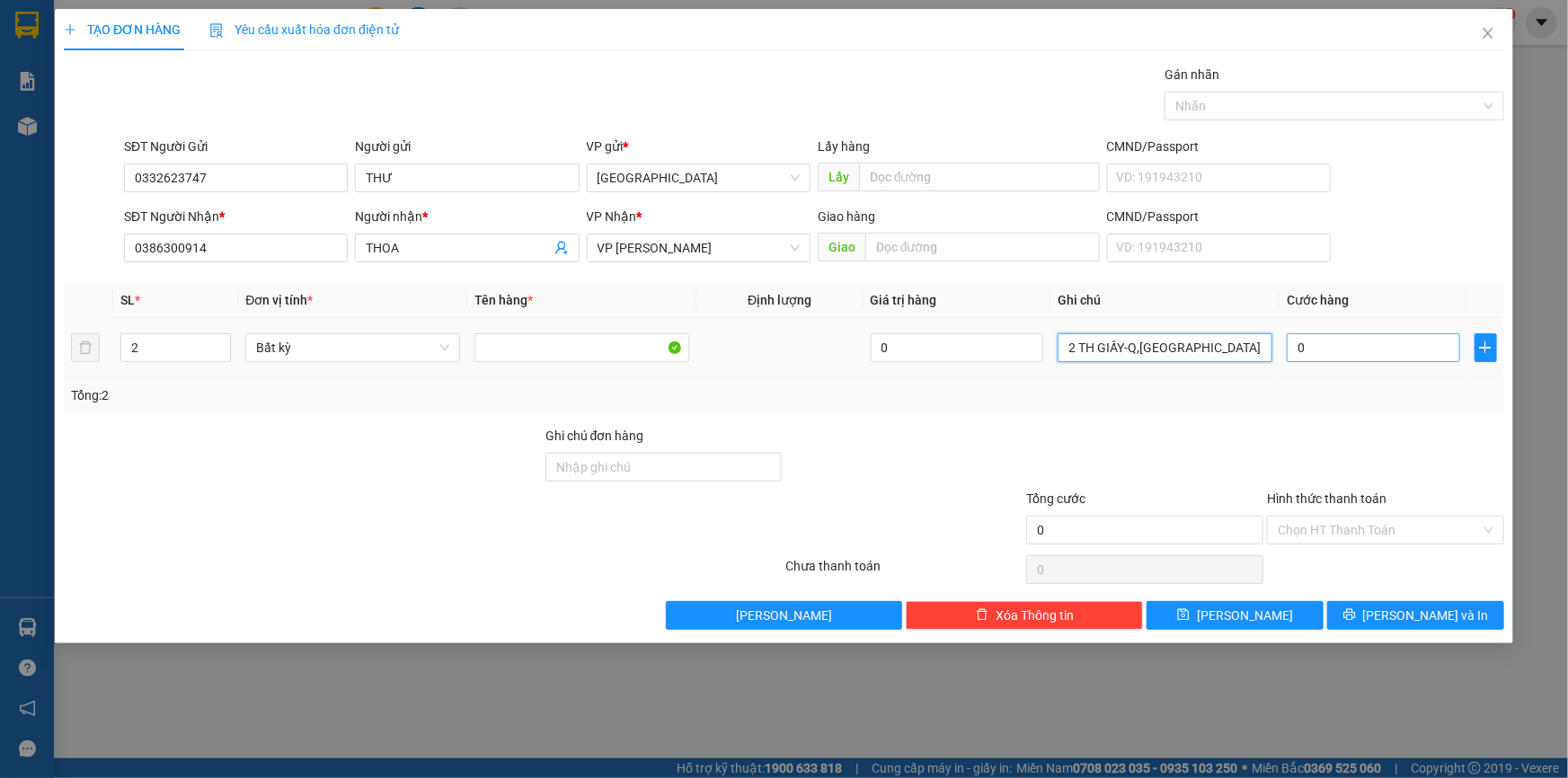
type input "2 TH GIẤY-Q,[GEOGRAPHIC_DATA]"
click at [1349, 340] on input "0" at bounding box center [1374, 347] width 174 height 29
type input "7"
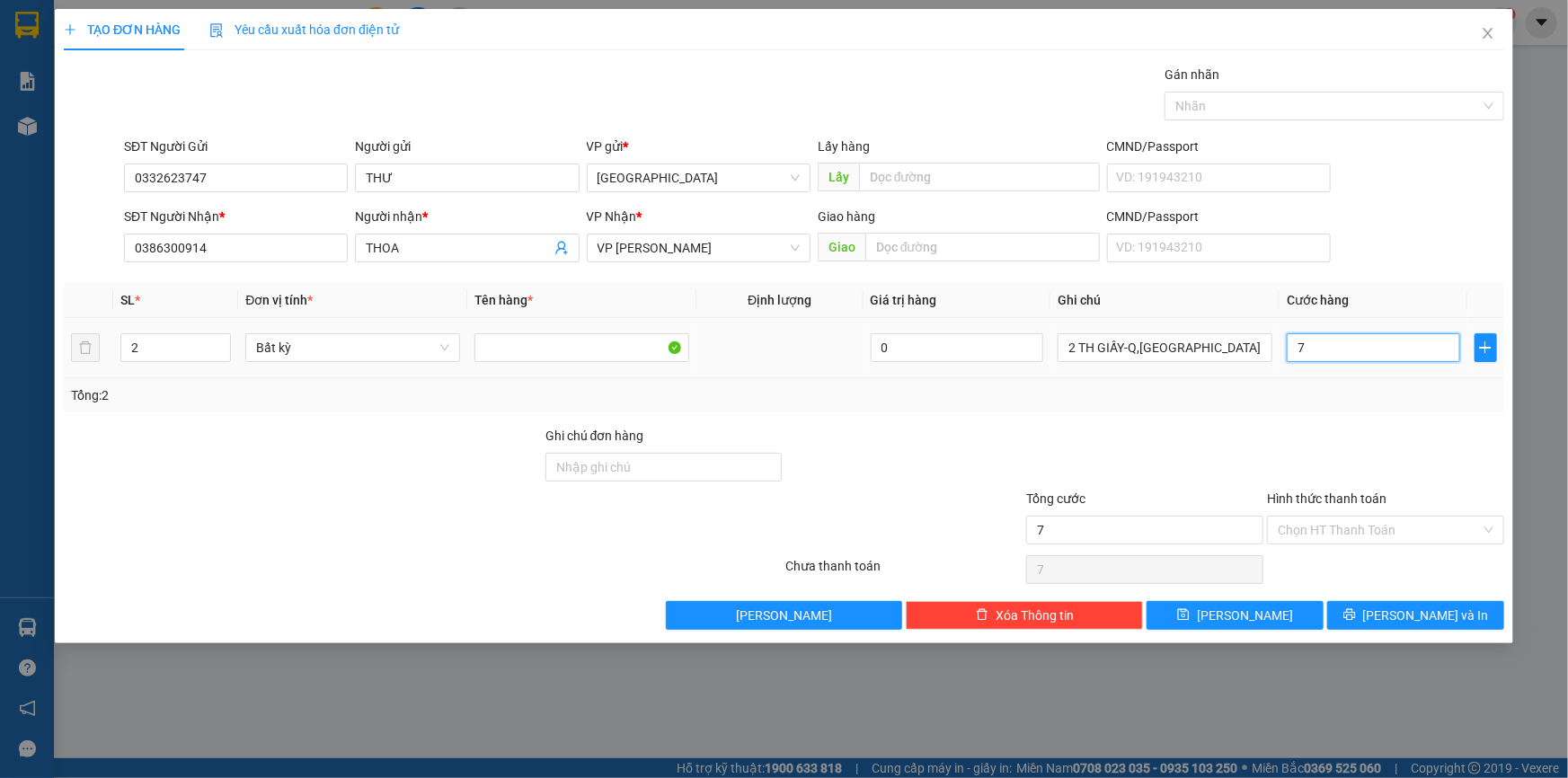
type input "70"
type input "70.000"
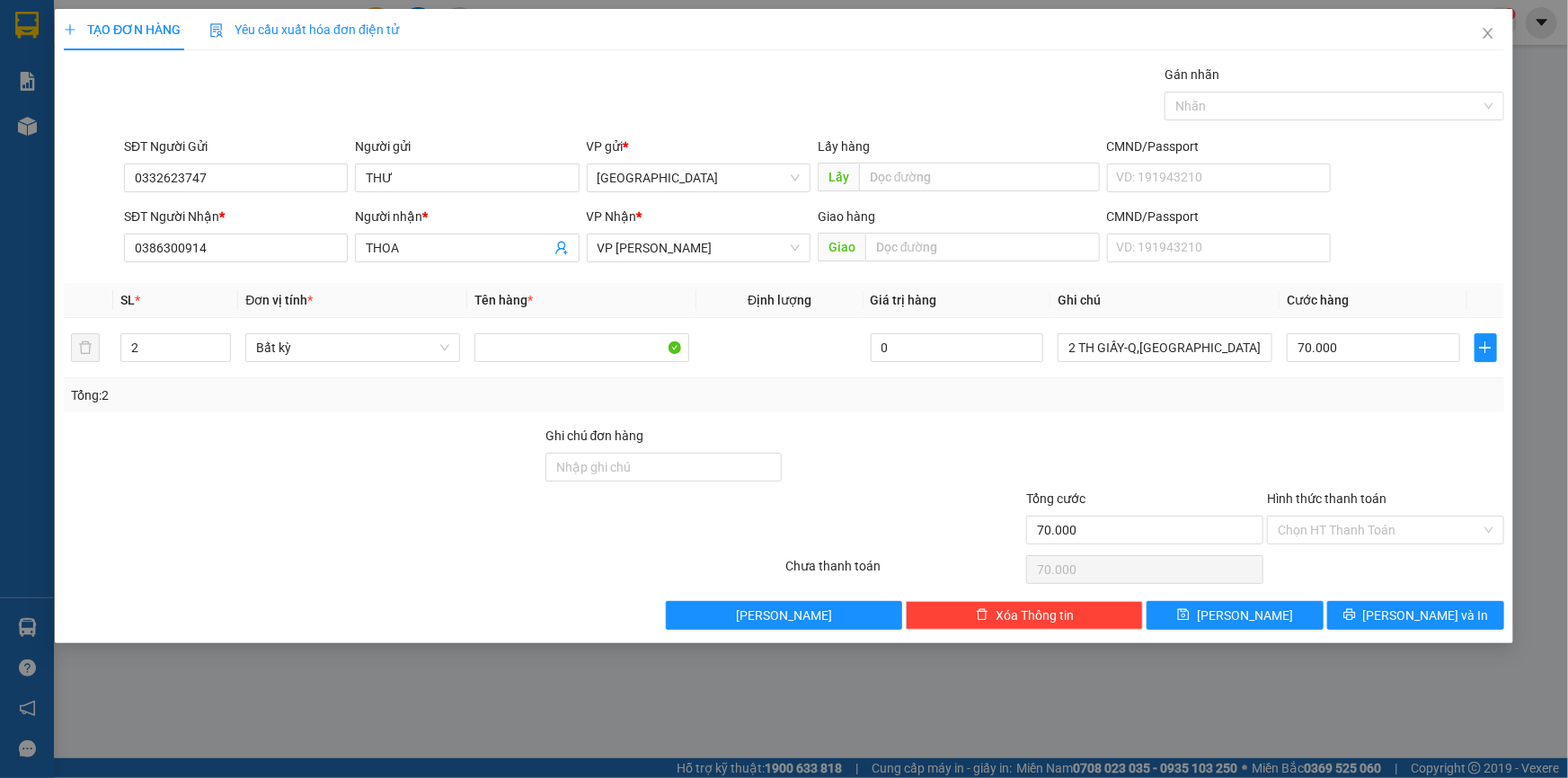
click at [1404, 426] on div at bounding box center [1386, 457] width 241 height 63
click at [1397, 525] on input "Hình thức thanh toán" at bounding box center [1379, 530] width 203 height 27
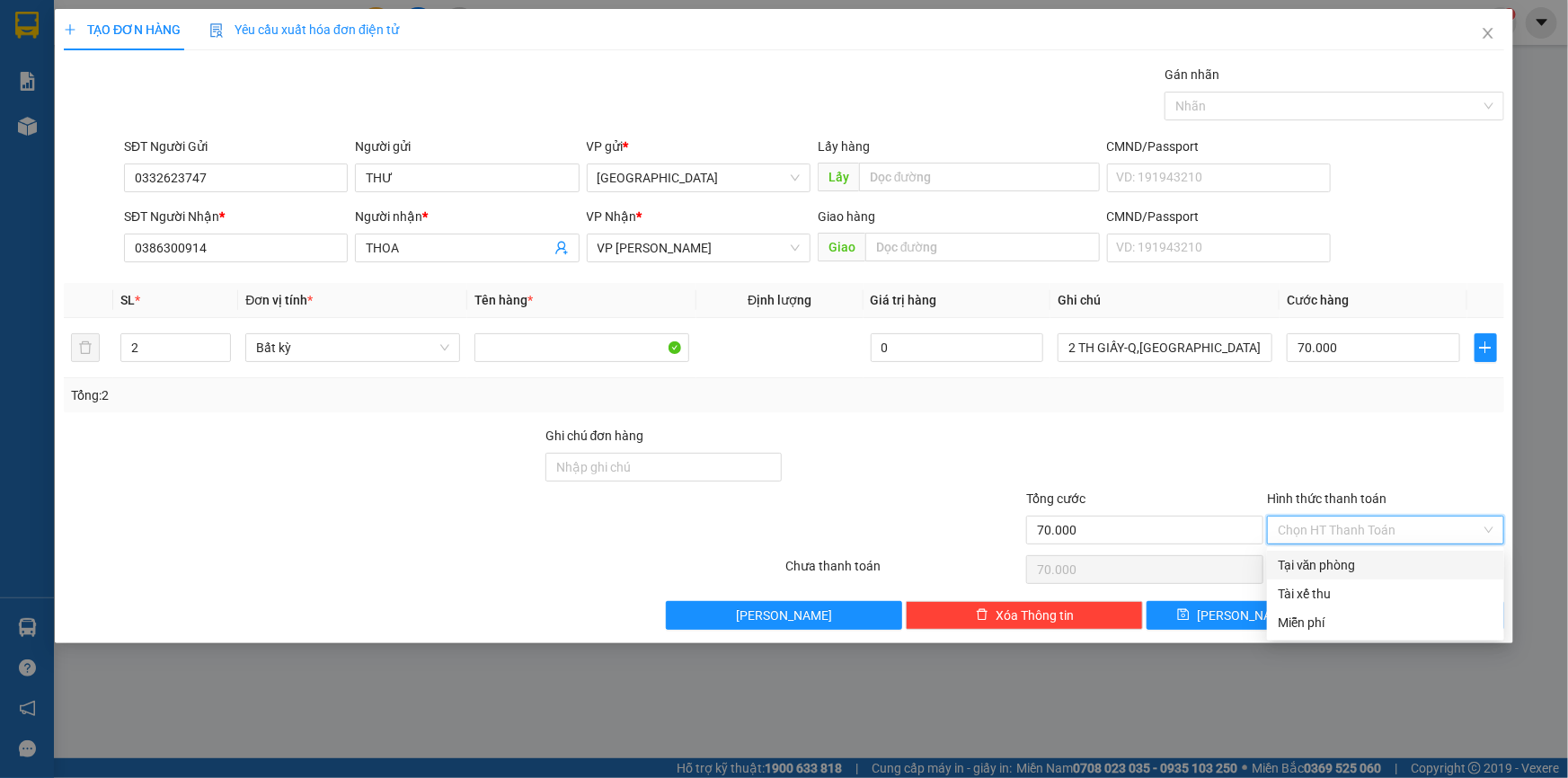
click at [1394, 568] on div "Tại văn phòng" at bounding box center [1386, 564] width 216 height 20
type input "0"
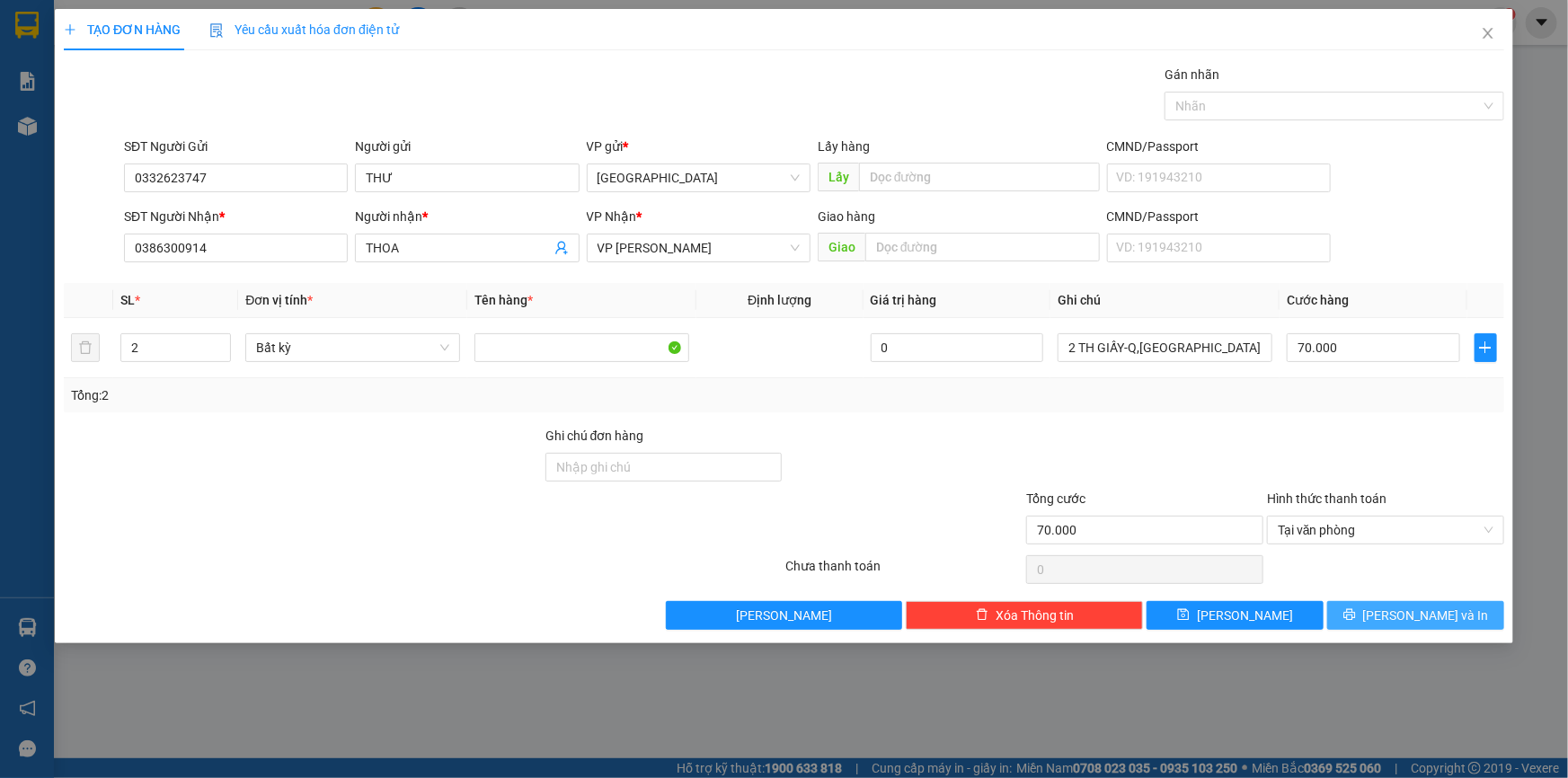
click at [1467, 616] on button "[PERSON_NAME] và In" at bounding box center [1415, 615] width 177 height 29
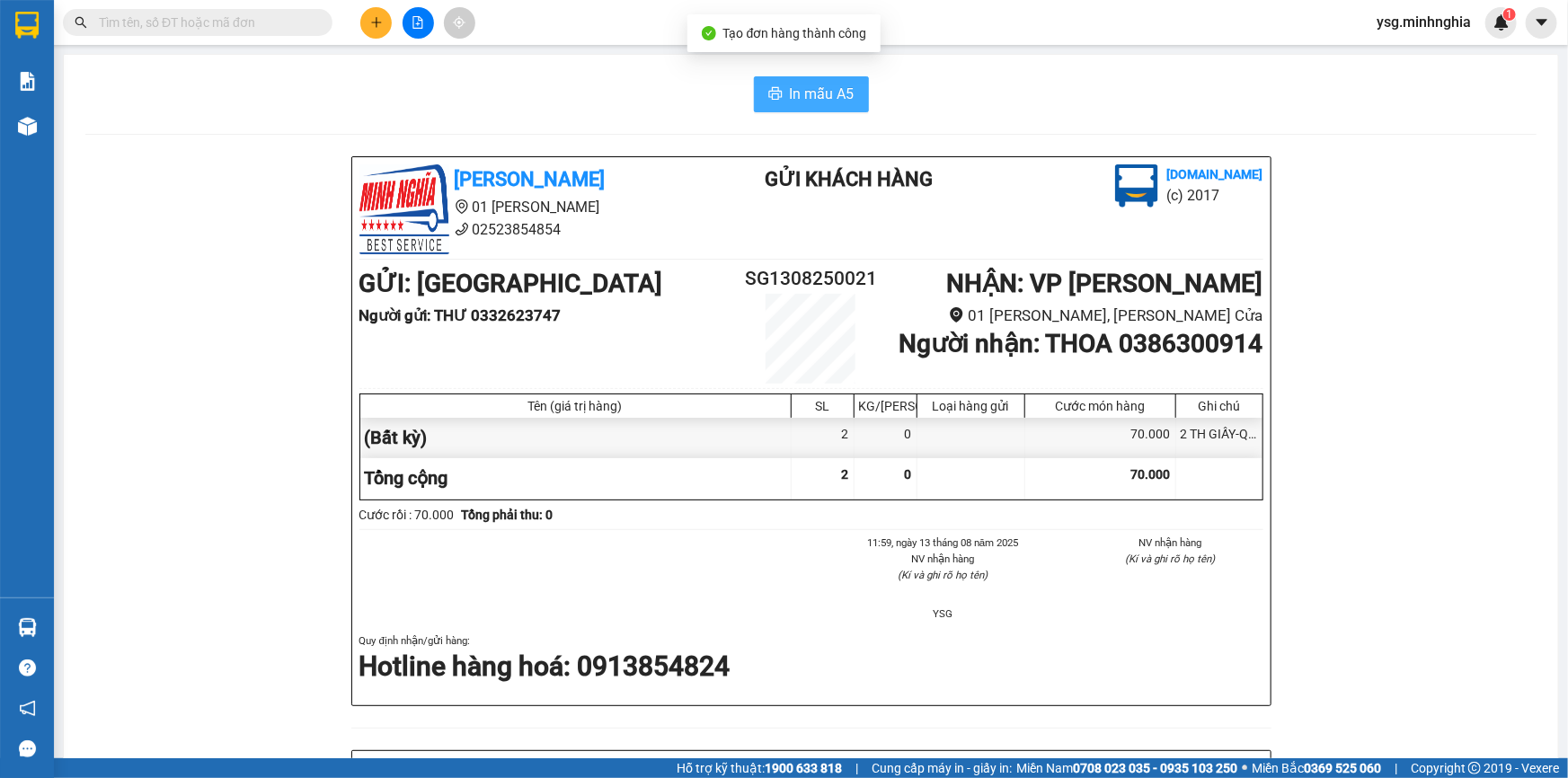
click at [830, 104] on span "In mẫu A5" at bounding box center [821, 93] width 64 height 22
